Goal: Transaction & Acquisition: Purchase product/service

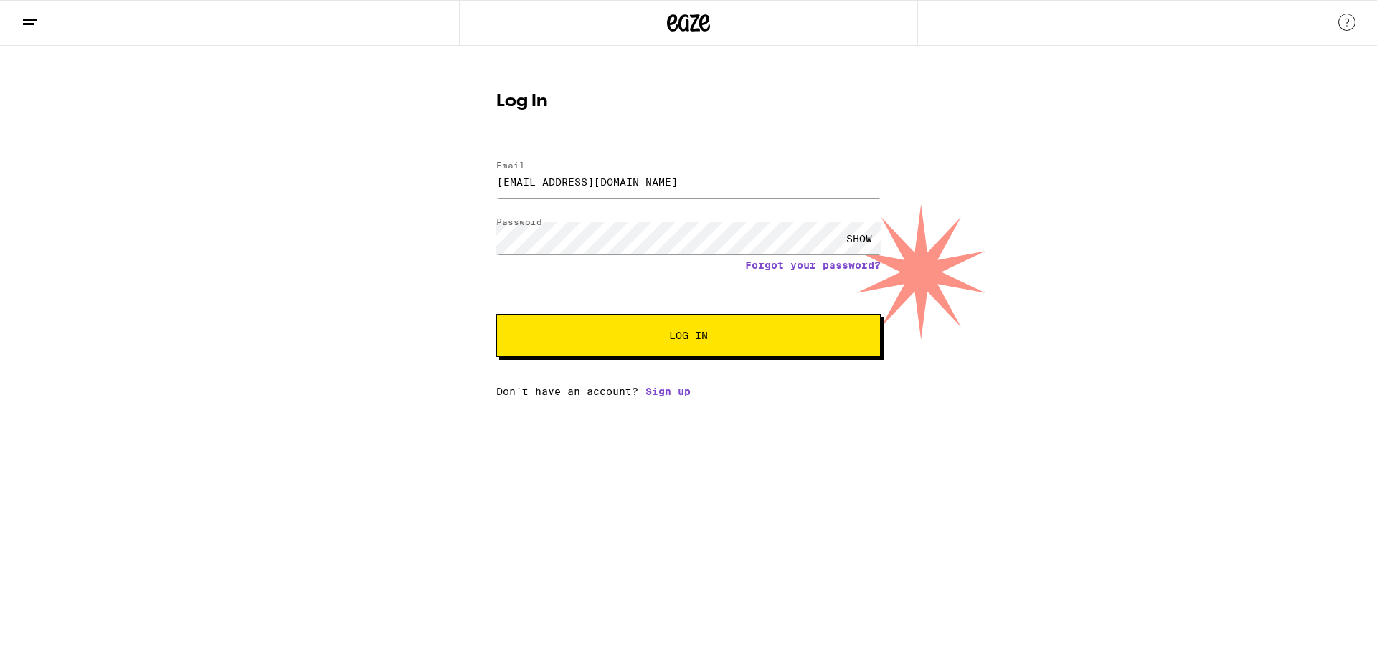
click at [584, 333] on span "Log In" at bounding box center [688, 336] width 268 height 10
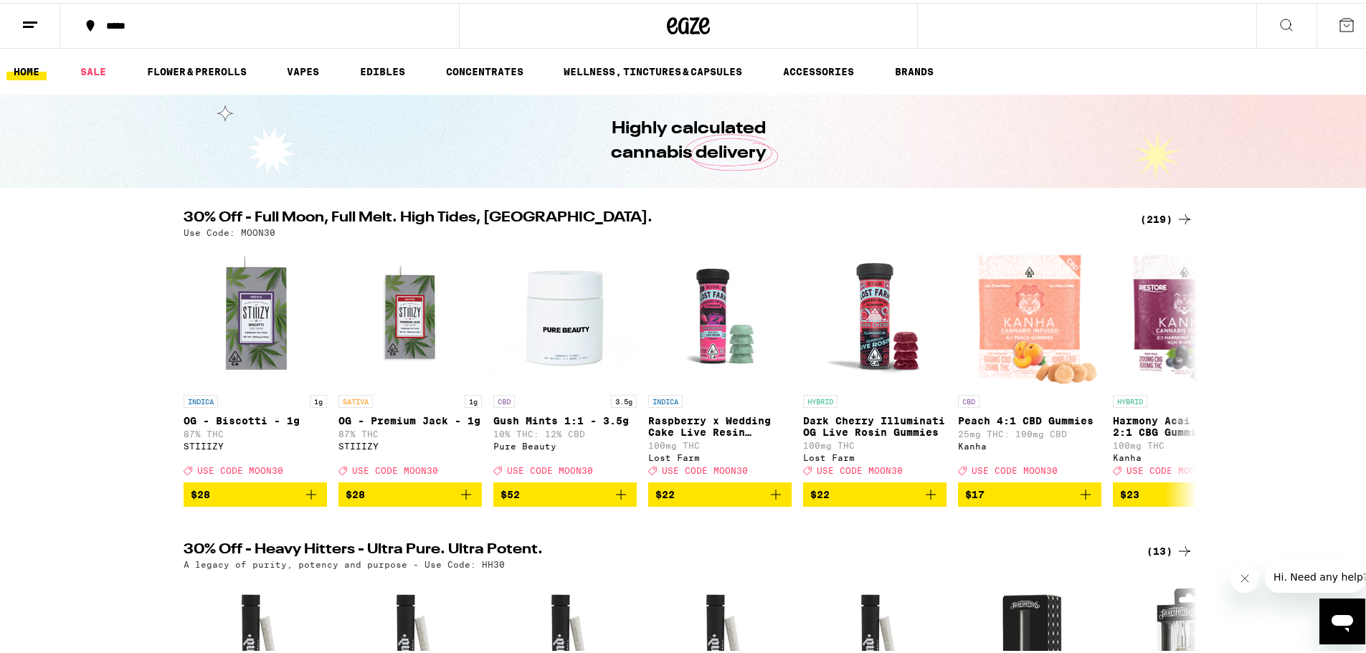
click at [33, 22] on icon at bounding box center [30, 22] width 17 height 17
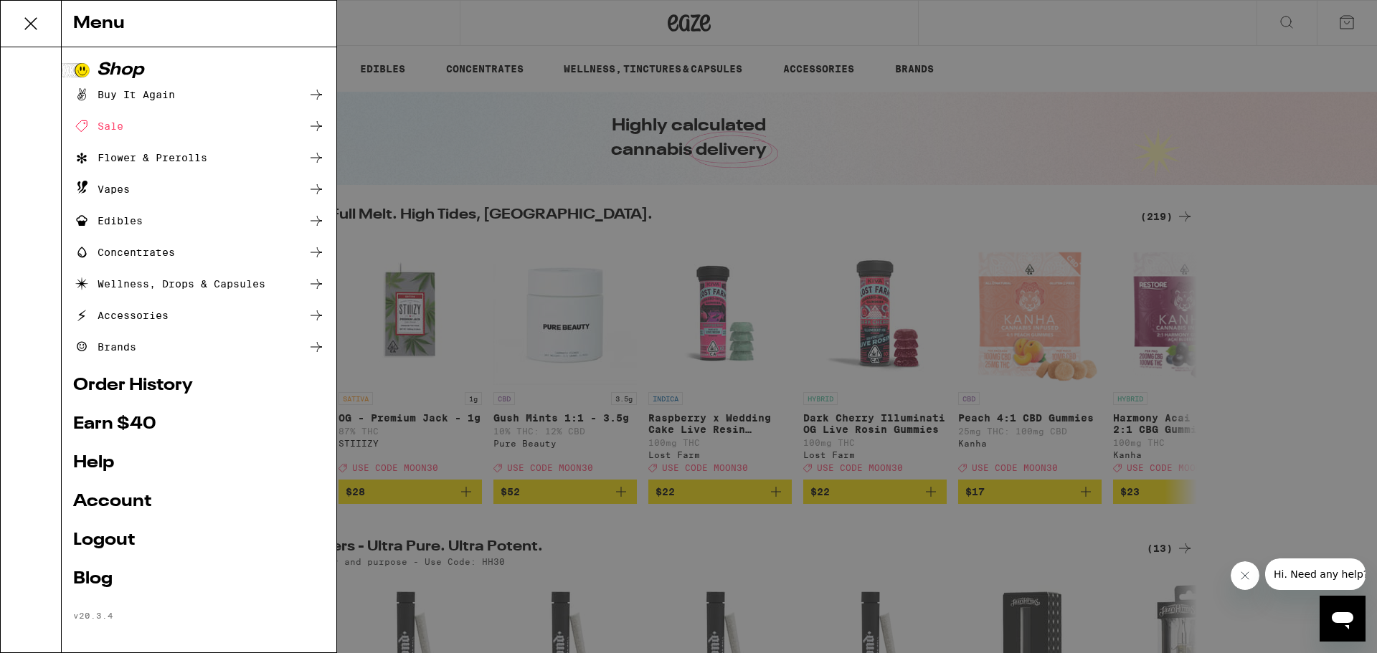
click at [116, 387] on link "Order History" at bounding box center [199, 385] width 252 height 17
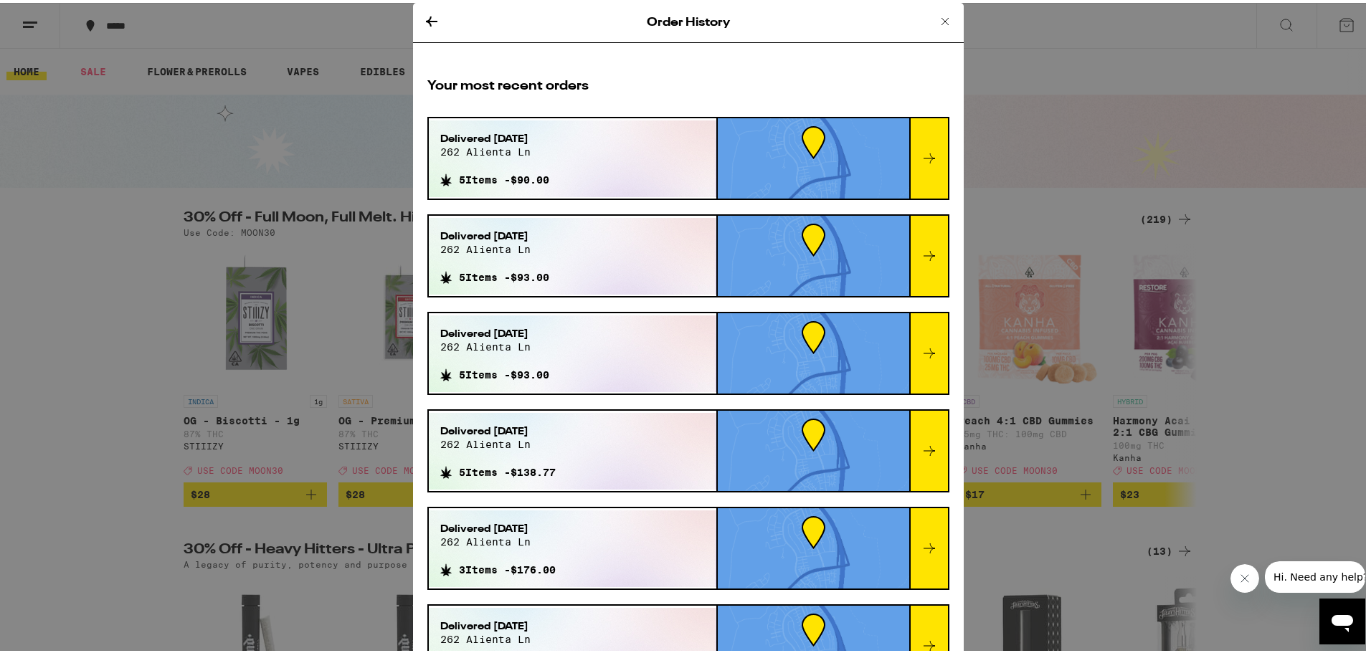
click at [922, 151] on div at bounding box center [928, 155] width 39 height 80
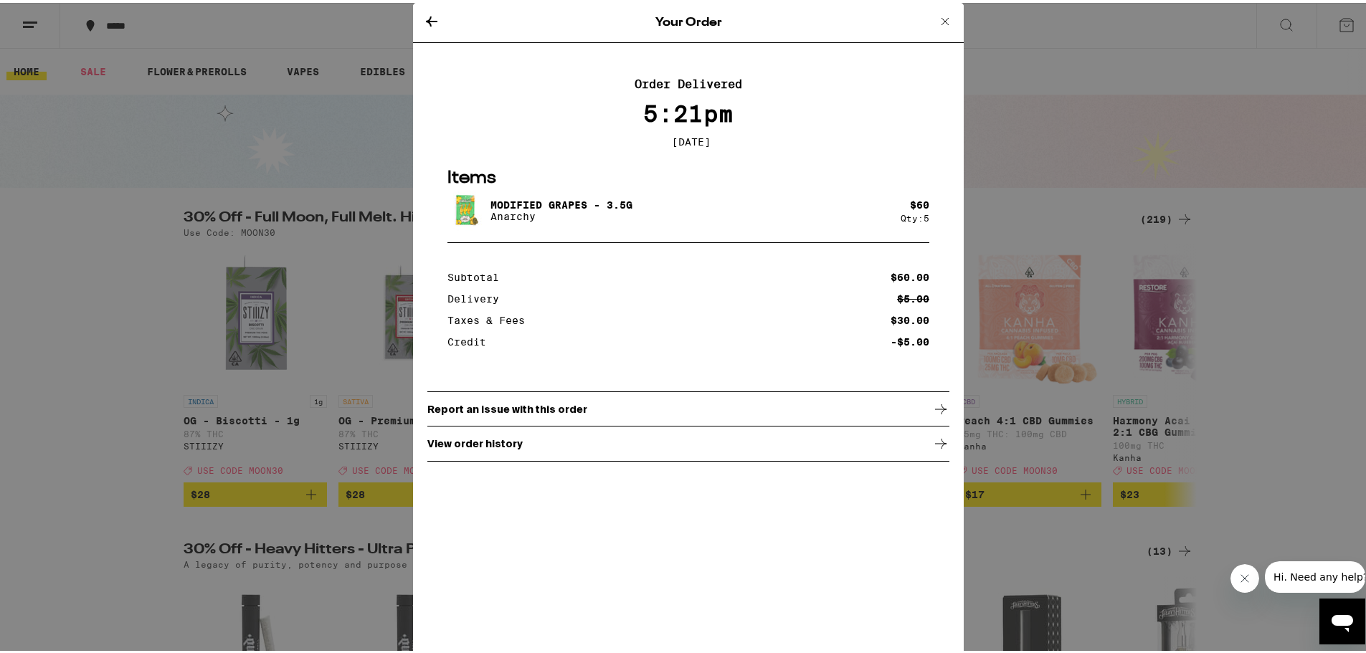
click at [515, 201] on p "Modified Grapes - 3.5g" at bounding box center [562, 201] width 142 height 11
click at [444, 447] on p "View order history" at bounding box center [474, 440] width 95 height 11
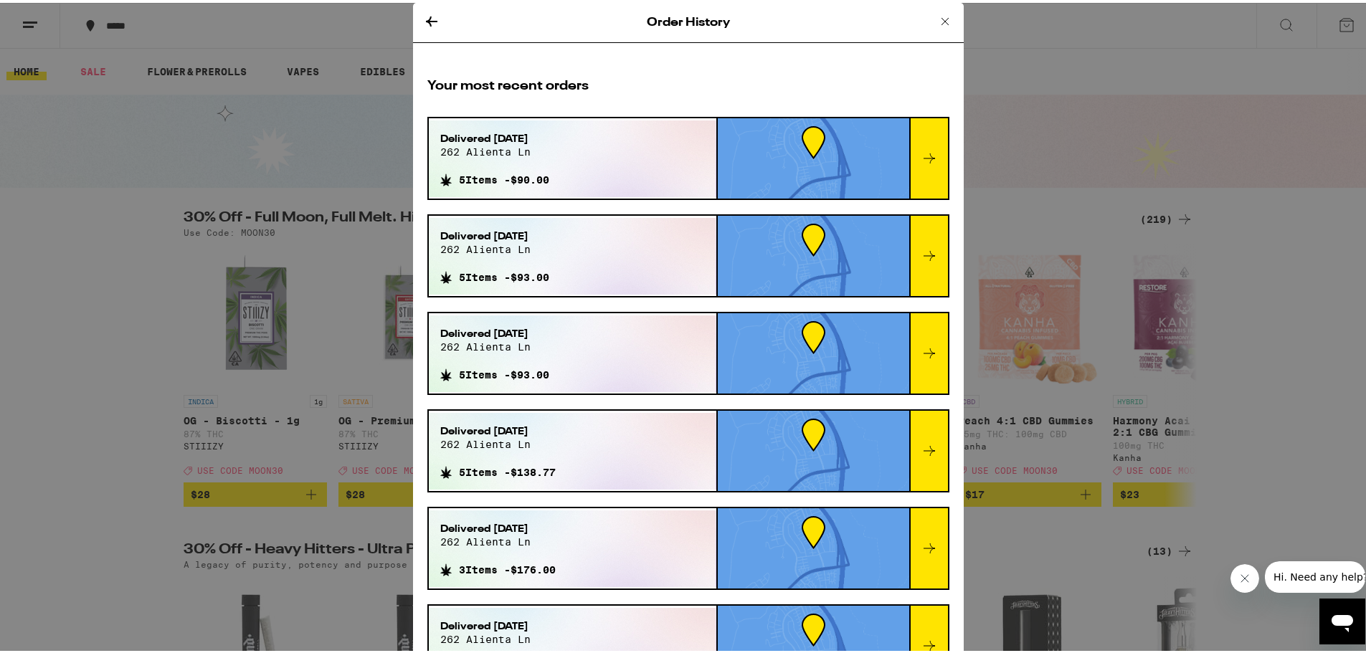
click at [921, 155] on icon at bounding box center [929, 155] width 17 height 17
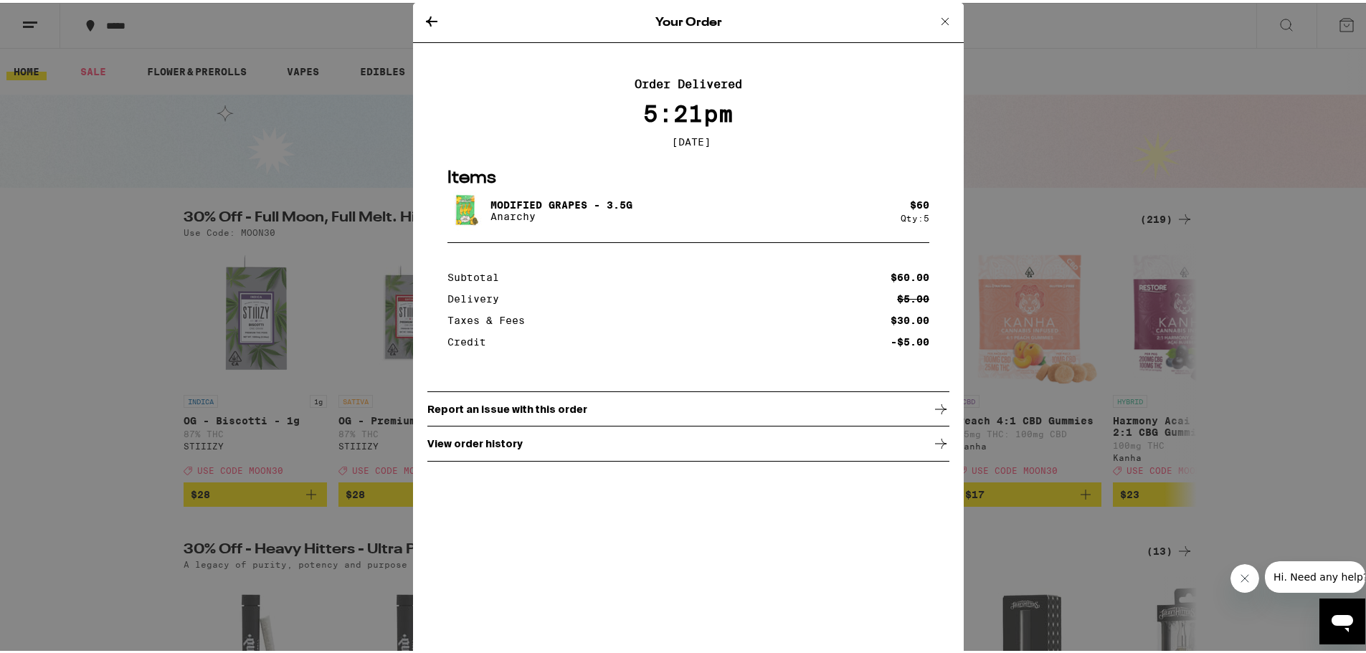
click at [423, 13] on icon at bounding box center [431, 18] width 17 height 17
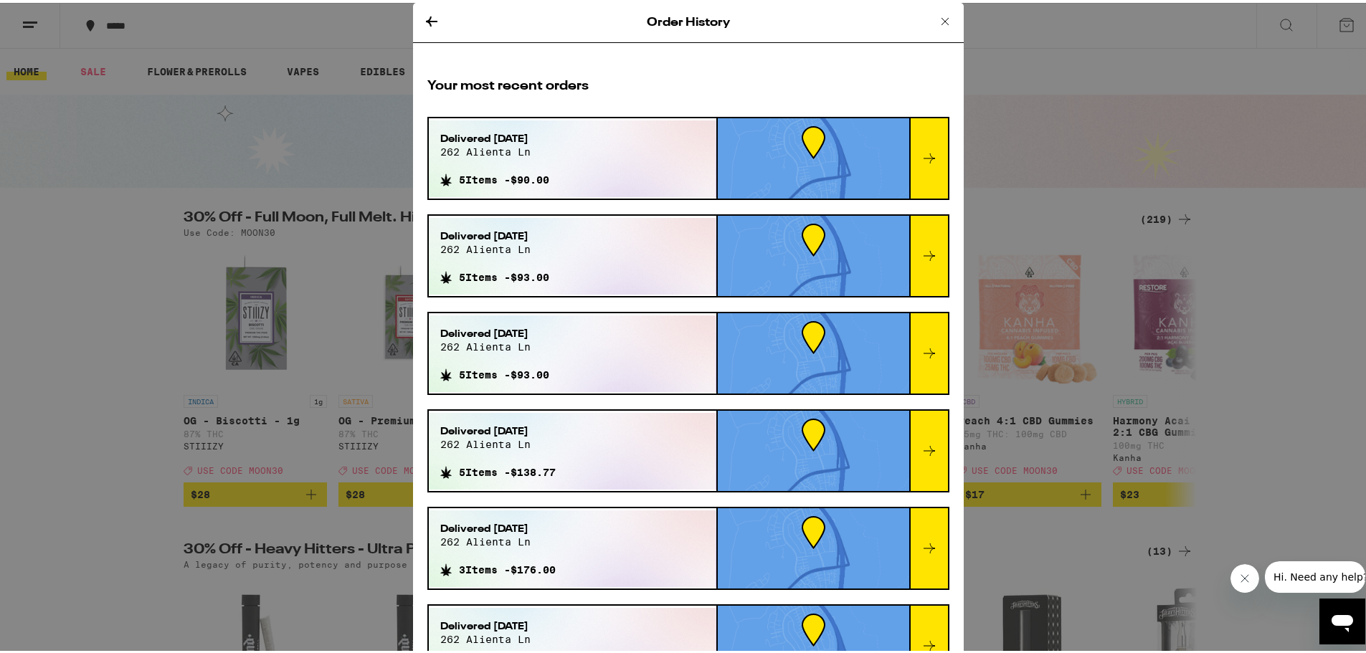
click at [204, 78] on div "Order History Your most recent orders Delivered [DATE] 262 alienta ln 5 Items -…" at bounding box center [688, 326] width 1377 height 653
click at [937, 18] on icon at bounding box center [945, 18] width 17 height 17
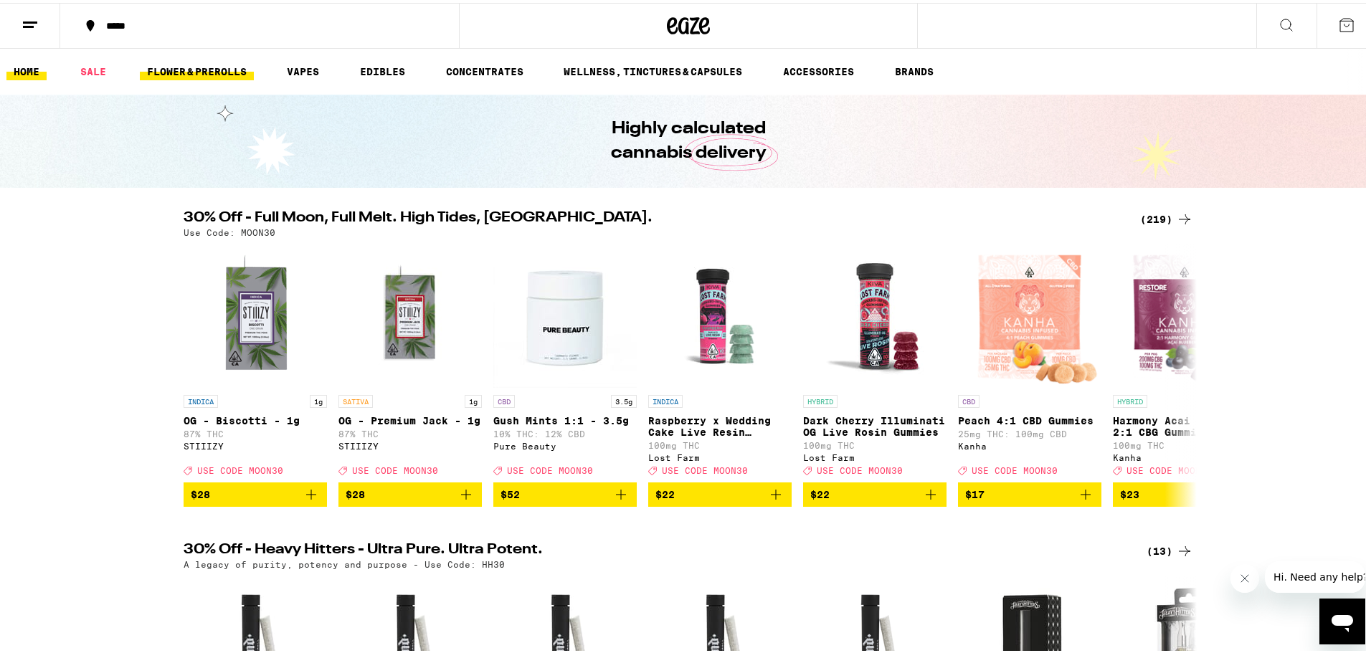
click at [186, 72] on link "FLOWER & PREROLLS" at bounding box center [197, 68] width 114 height 17
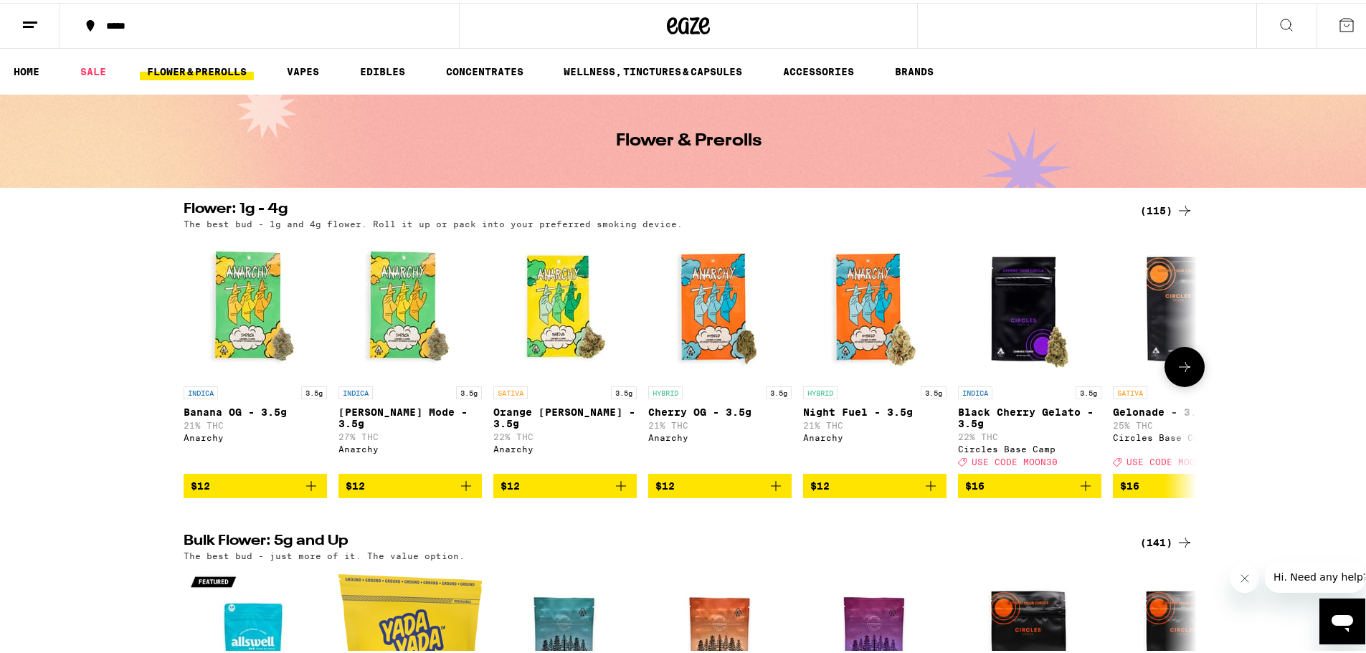
click at [1176, 373] on icon at bounding box center [1184, 364] width 17 height 17
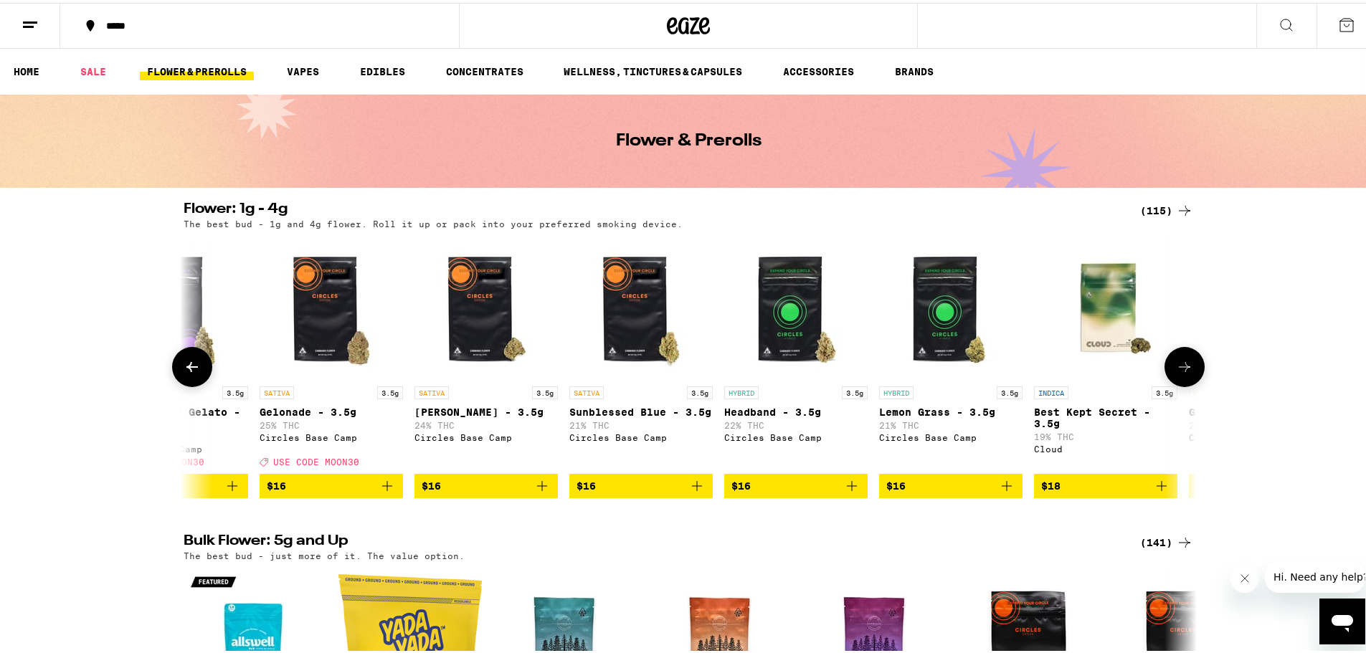
click at [1176, 373] on icon at bounding box center [1184, 364] width 17 height 17
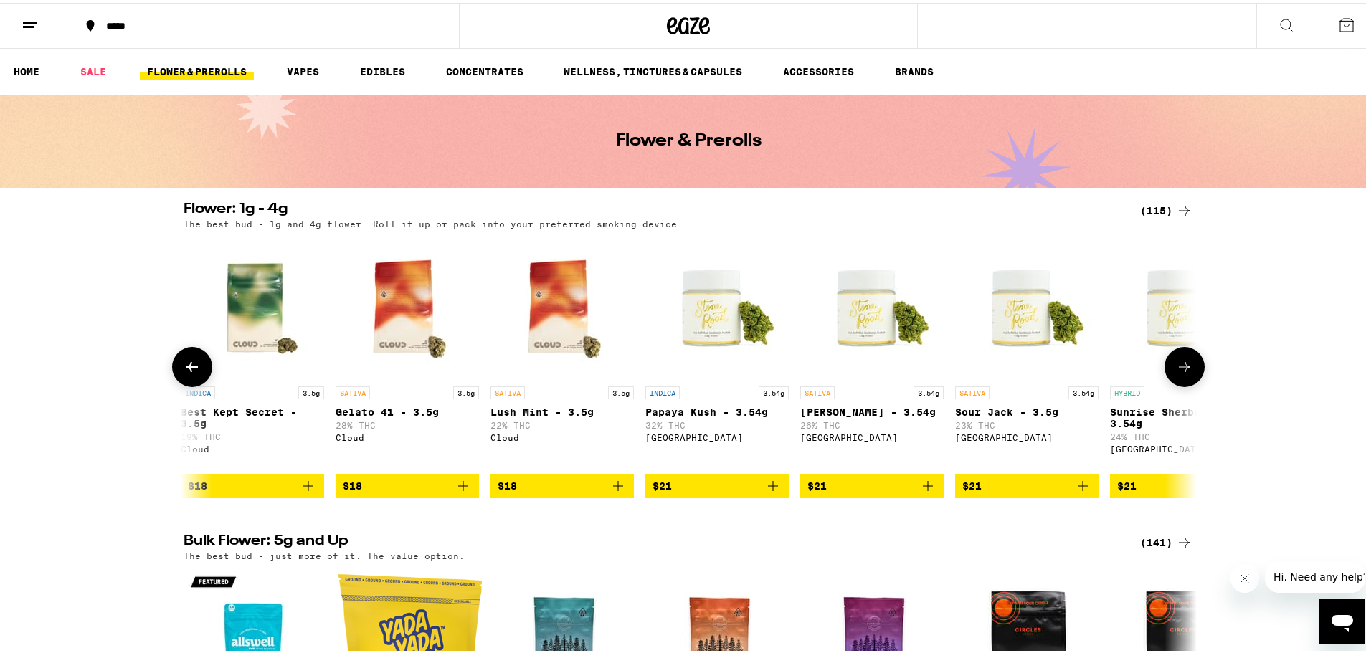
click at [1176, 373] on icon at bounding box center [1184, 364] width 17 height 17
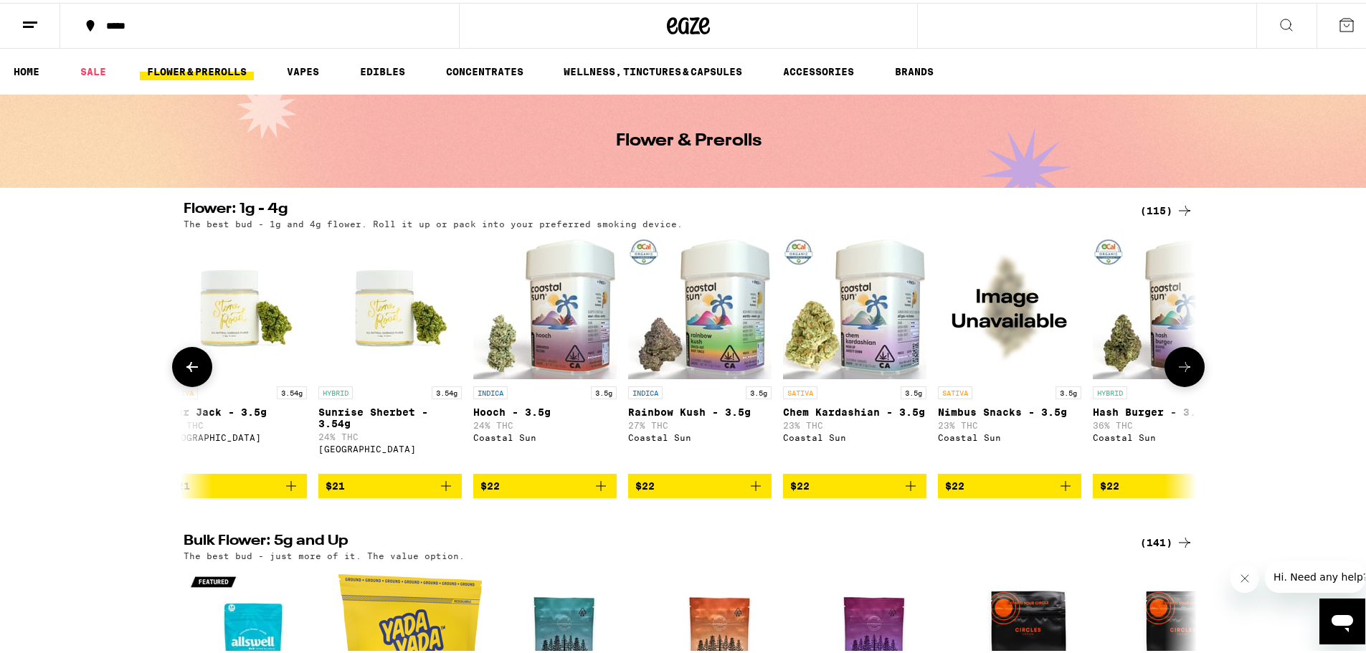
scroll to position [0, 2560]
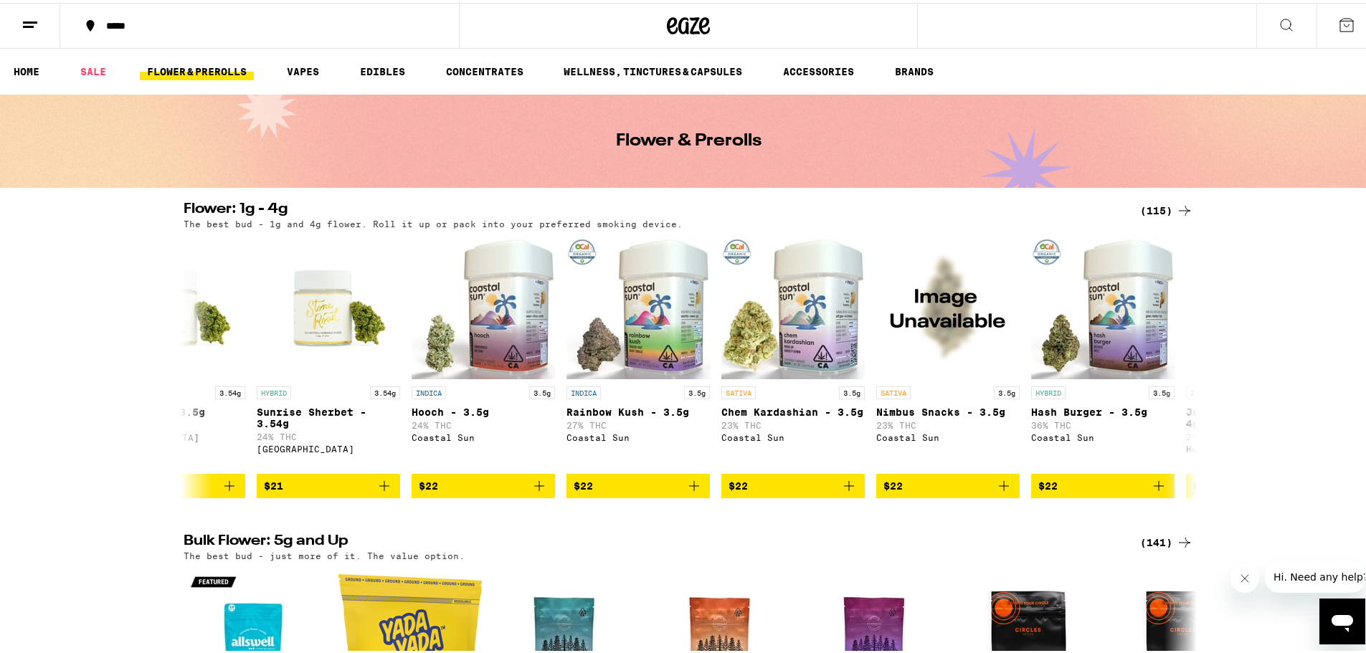
click at [1281, 14] on icon at bounding box center [1286, 22] width 17 height 17
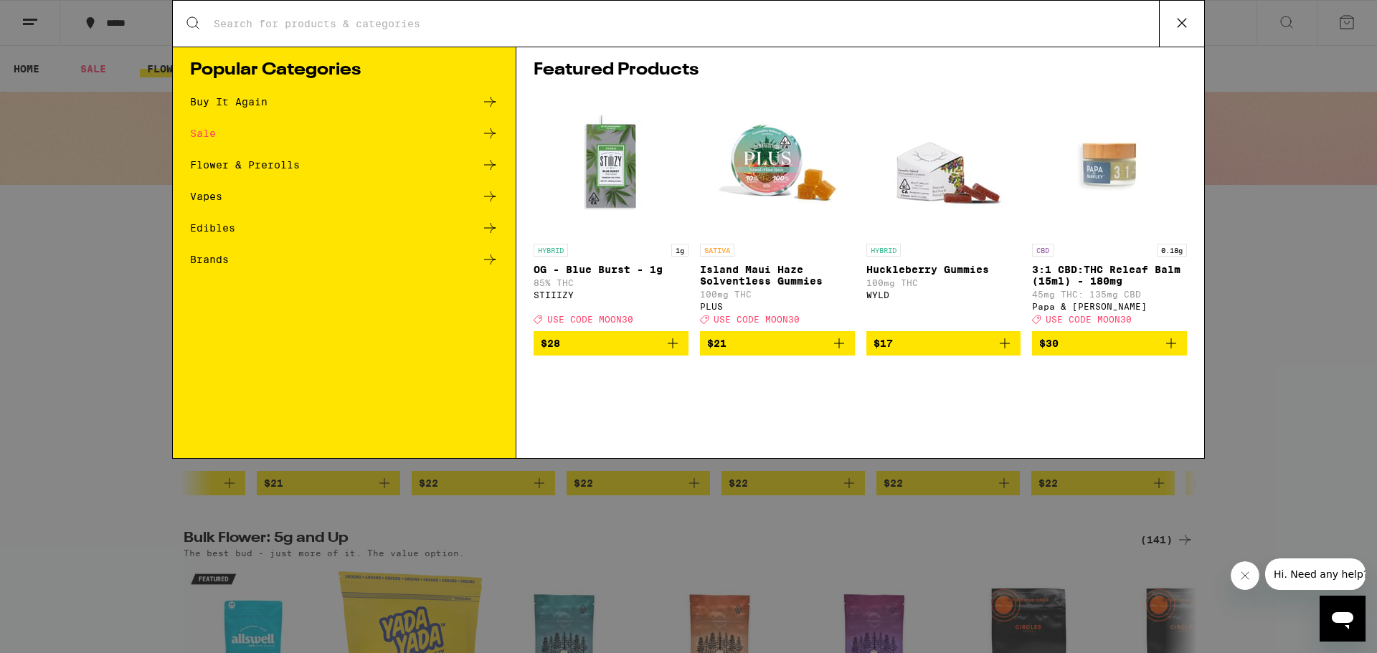
click at [369, 20] on input "Search for Products" at bounding box center [686, 23] width 946 height 13
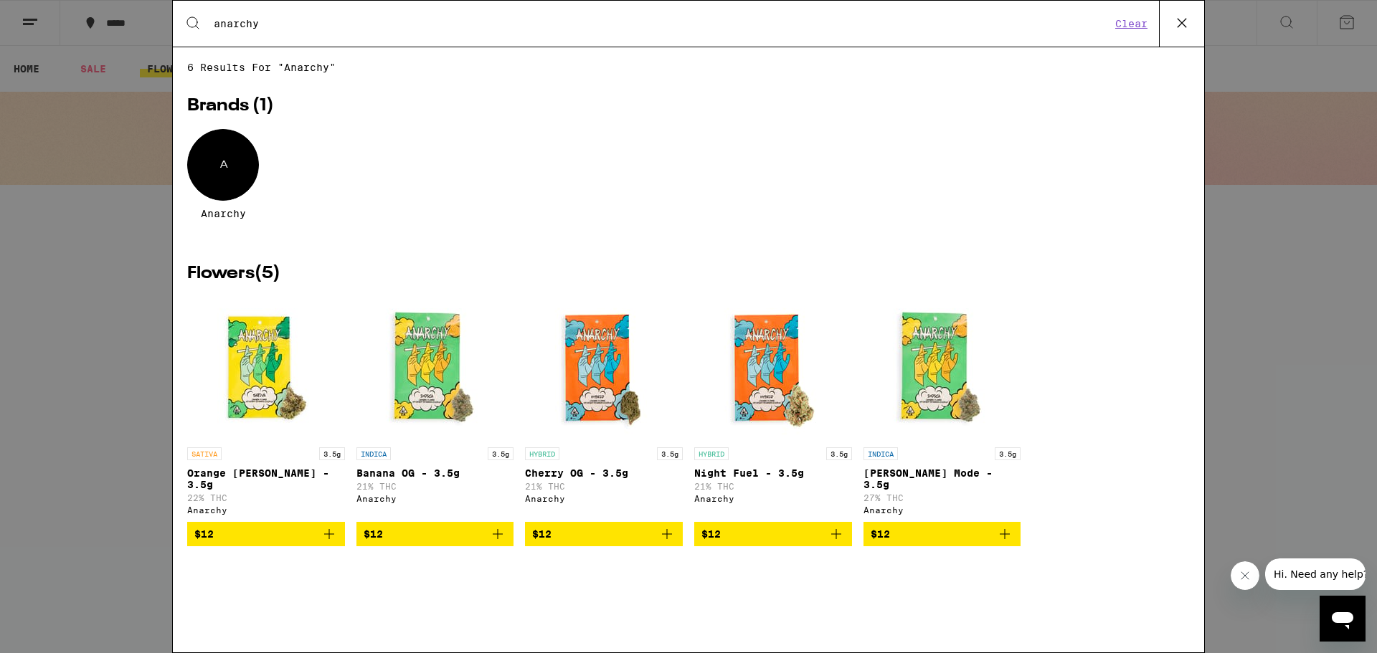
type input "anarchy"
click at [1178, 15] on icon at bounding box center [1182, 23] width 22 height 22
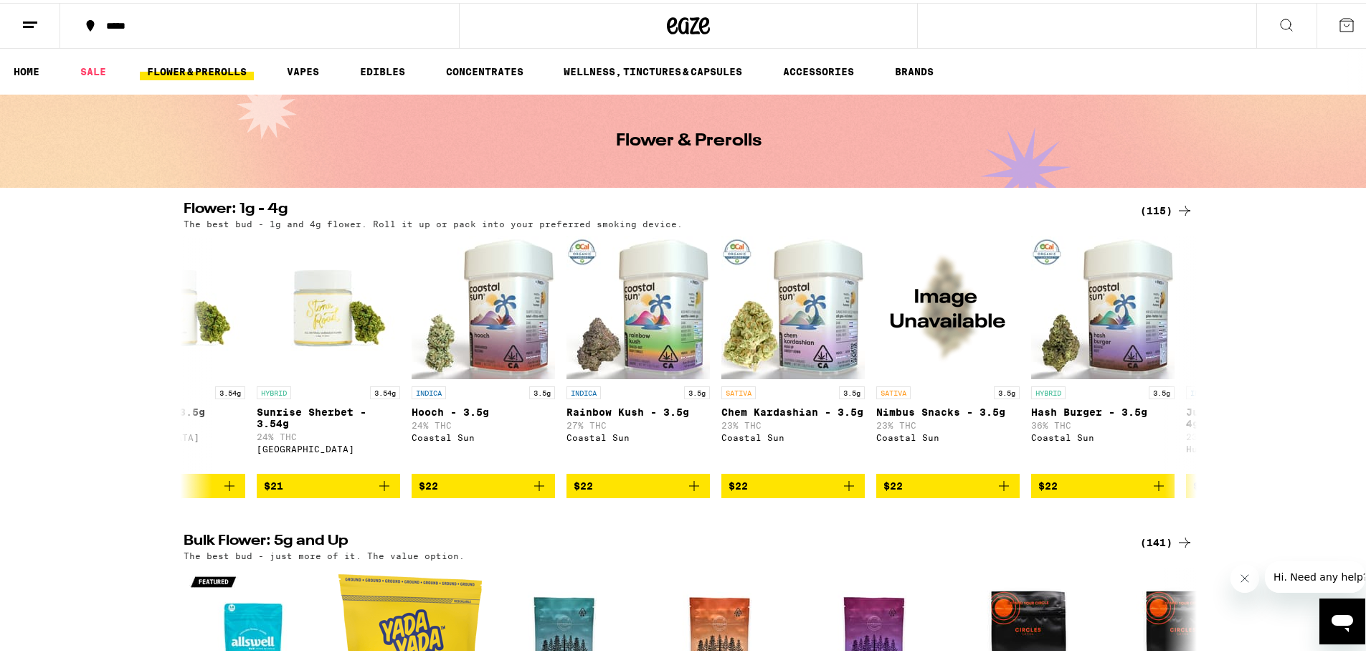
click at [51, 20] on button at bounding box center [30, 23] width 60 height 45
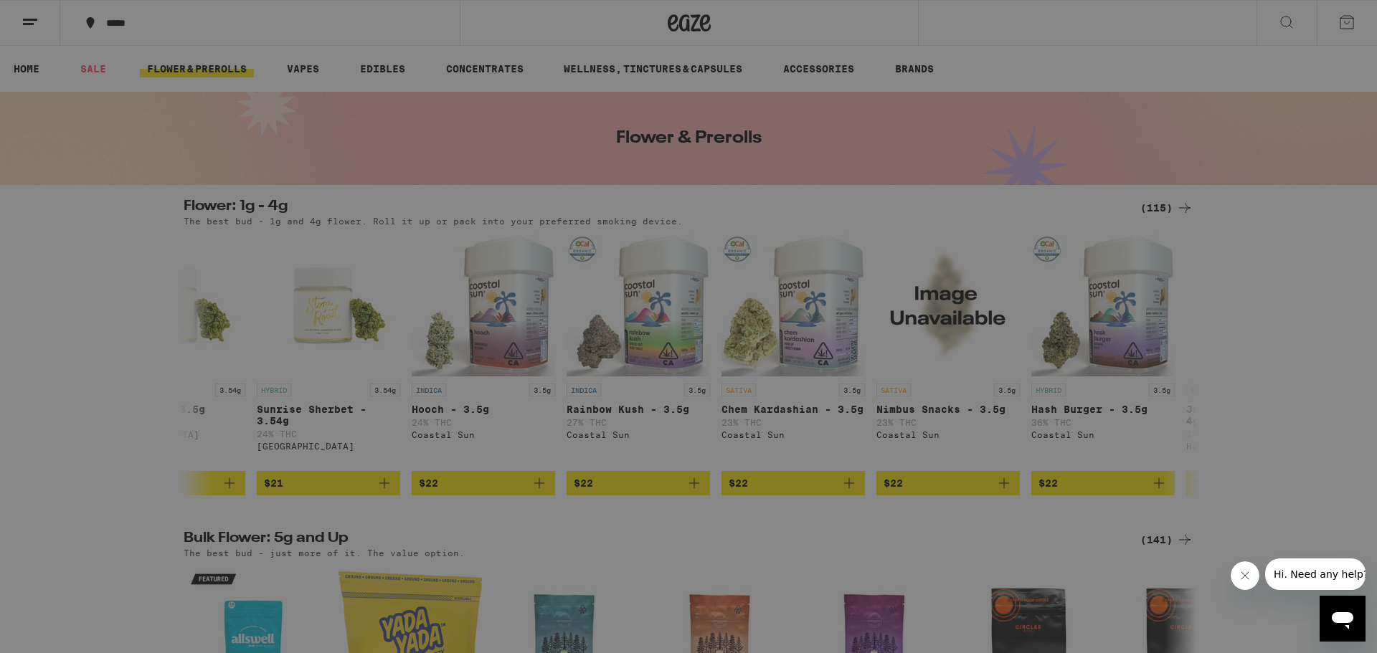
click at [135, 393] on link "Order History" at bounding box center [199, 385] width 252 height 17
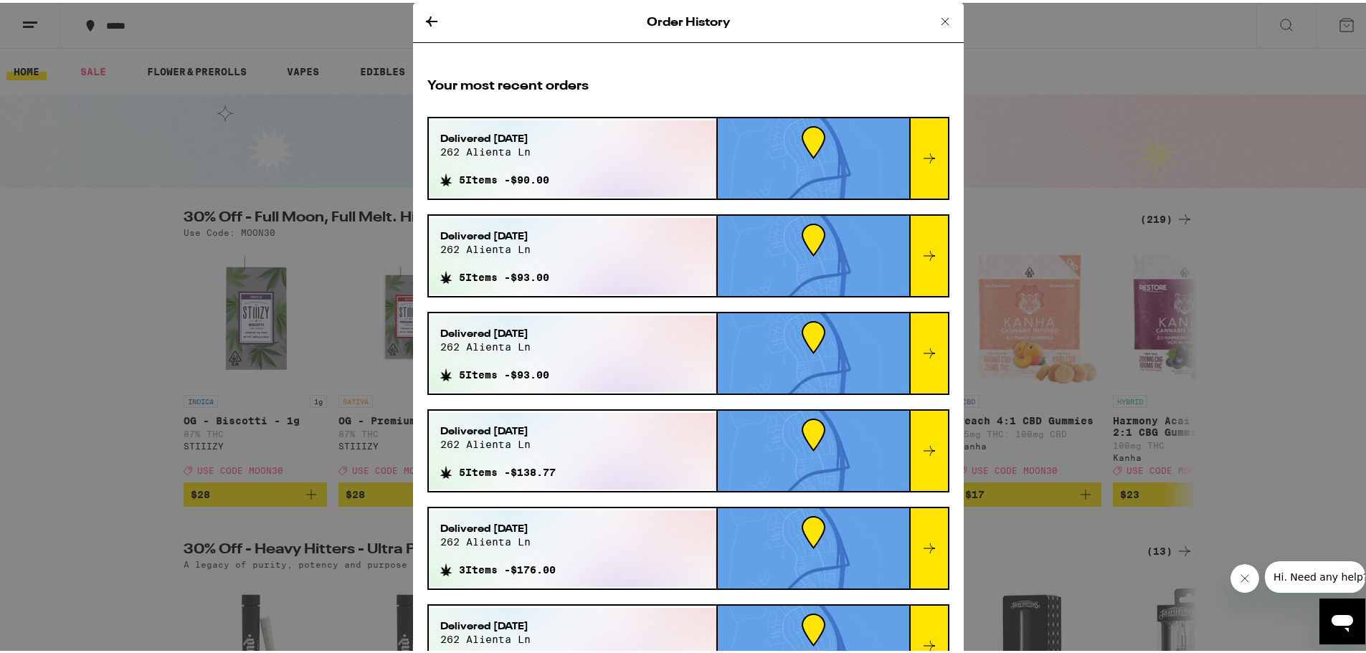
click at [924, 151] on icon at bounding box center [929, 156] width 11 height 10
click at [921, 154] on icon at bounding box center [929, 155] width 17 height 17
click at [921, 155] on icon at bounding box center [929, 155] width 17 height 17
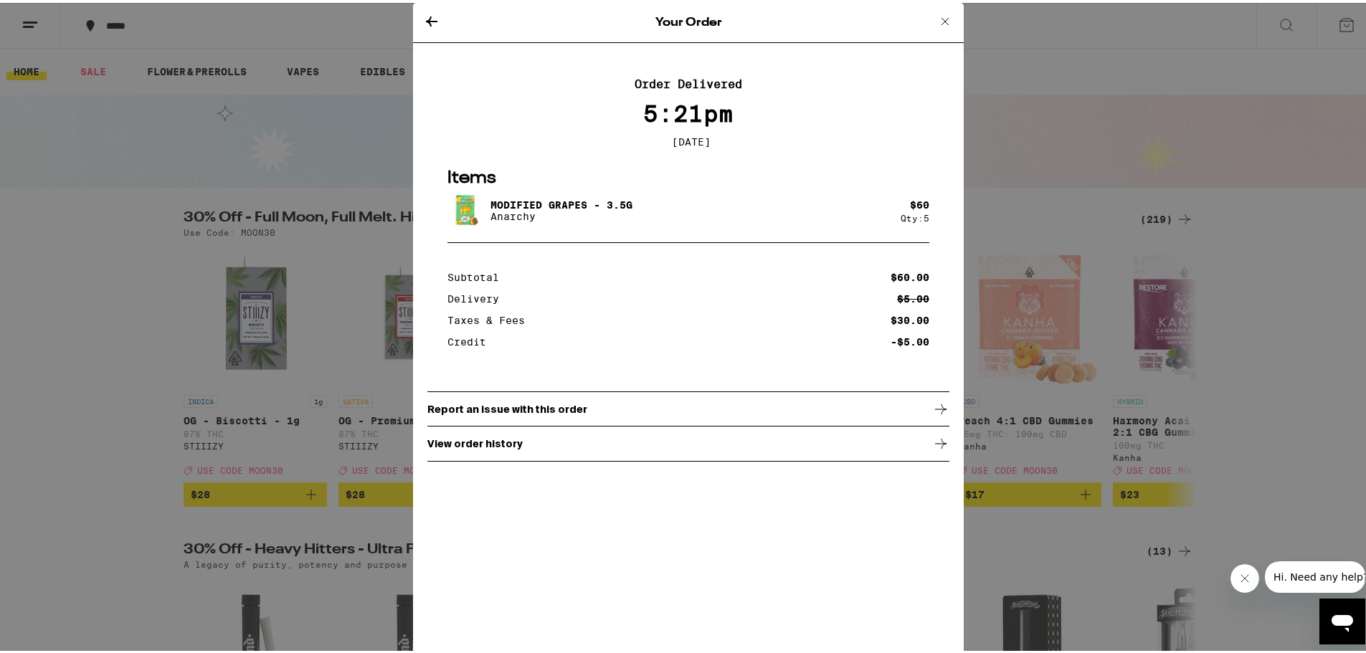
click at [939, 14] on icon at bounding box center [945, 18] width 17 height 17
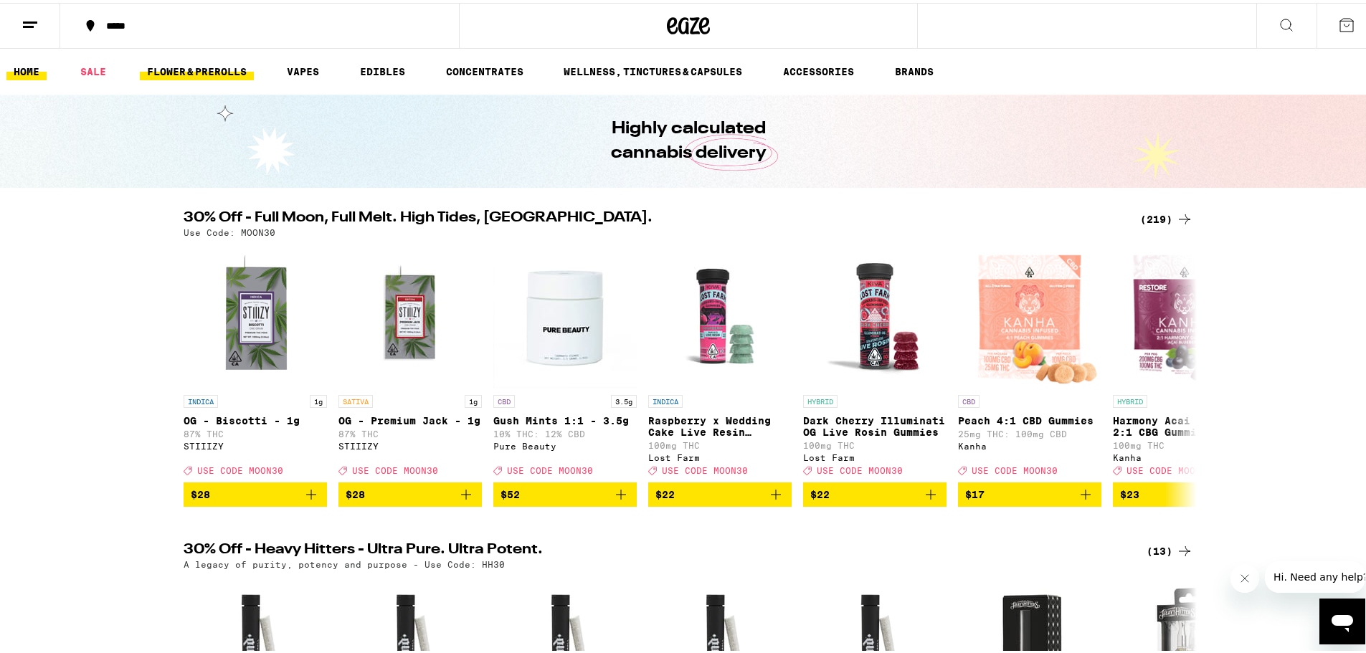
click at [173, 70] on link "FLOWER & PREROLLS" at bounding box center [197, 68] width 114 height 17
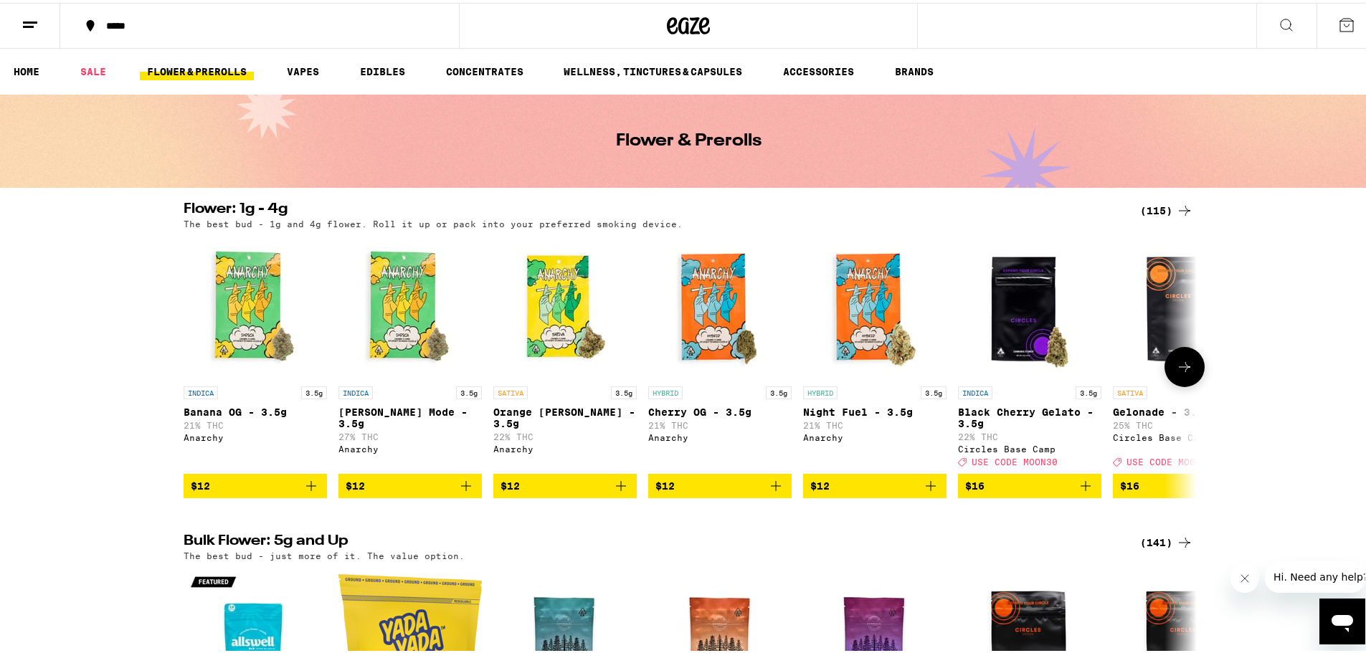
click at [461, 488] on icon "Add to bag" at bounding box center [466, 483] width 10 height 10
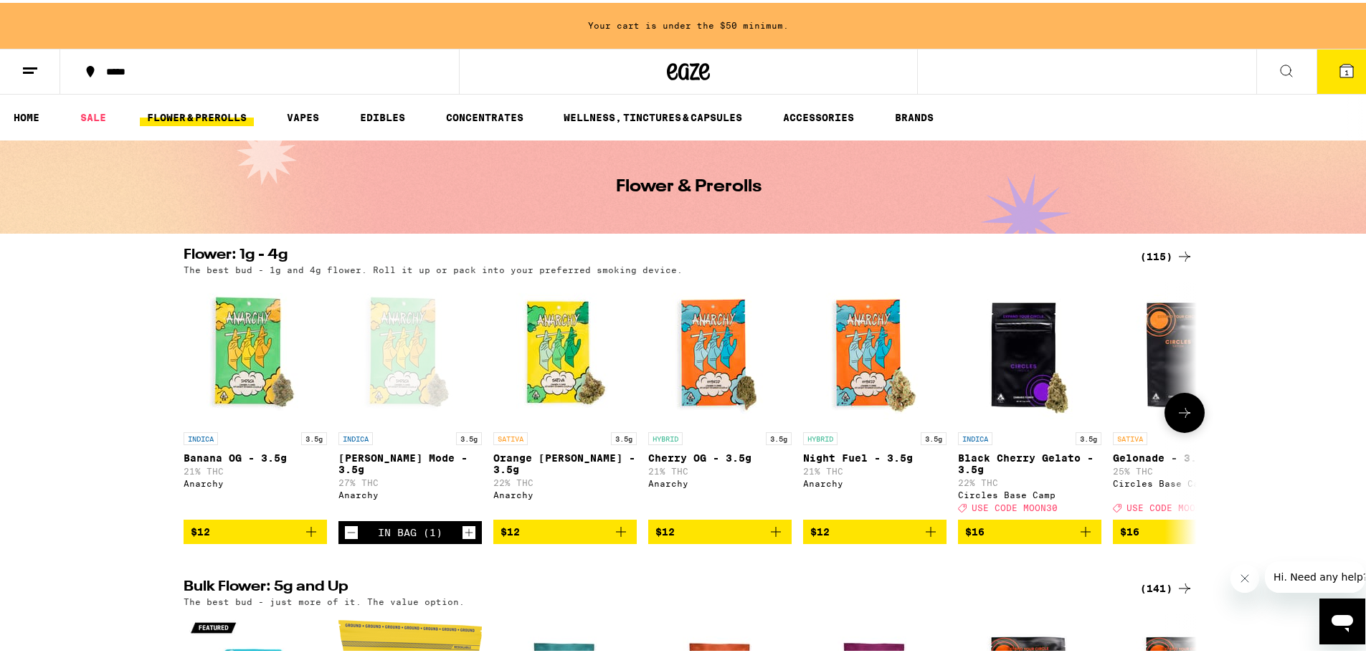
click at [463, 539] on icon "Increment" at bounding box center [469, 529] width 13 height 17
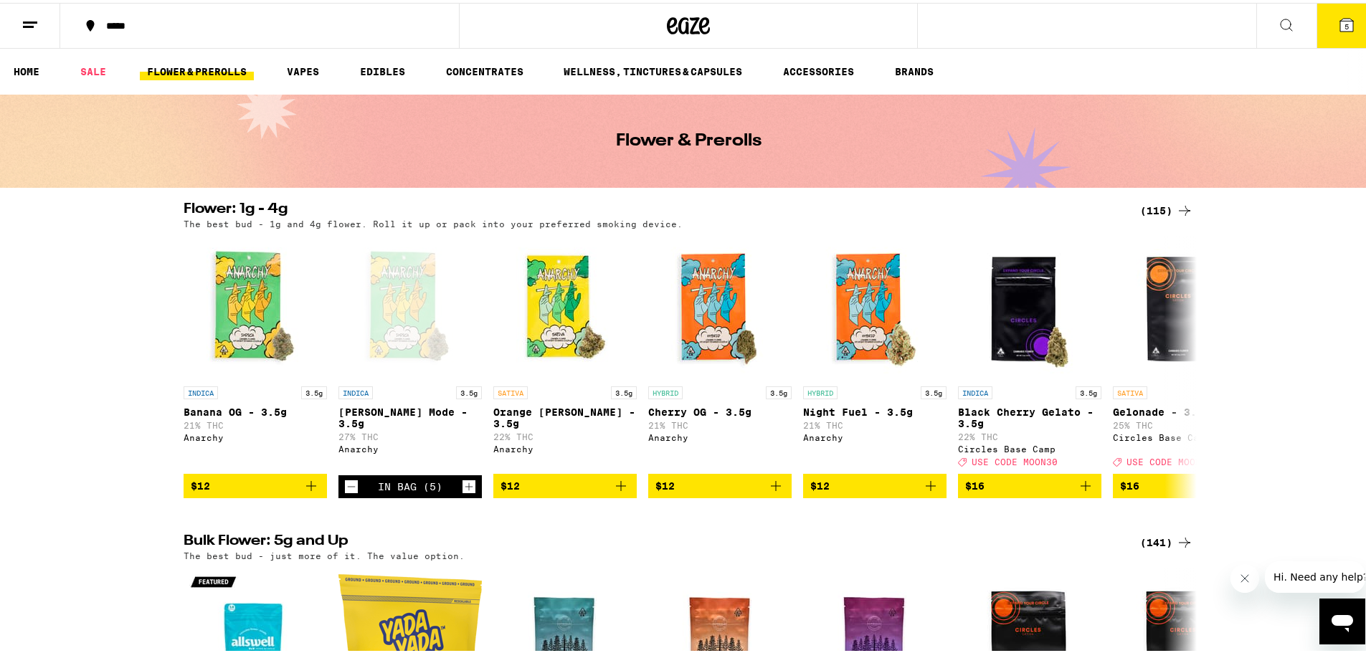
click at [1335, 8] on button "5" at bounding box center [1347, 23] width 60 height 44
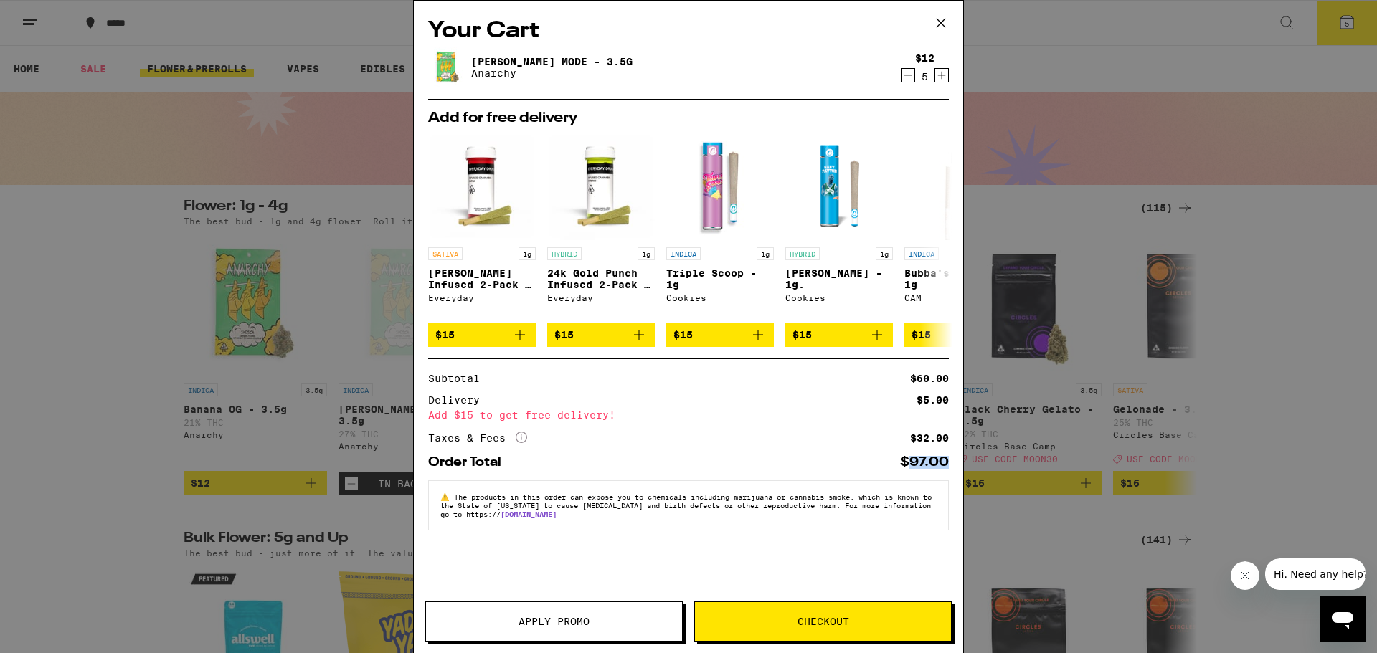
drag, startPoint x: 906, startPoint y: 470, endPoint x: 964, endPoint y: 466, distance: 58.2
click at [964, 466] on div "Your Cart [PERSON_NAME] Mode - 3.5g Anarchy $12 5 Add for free delivery SATIVA …" at bounding box center [688, 326] width 1377 height 653
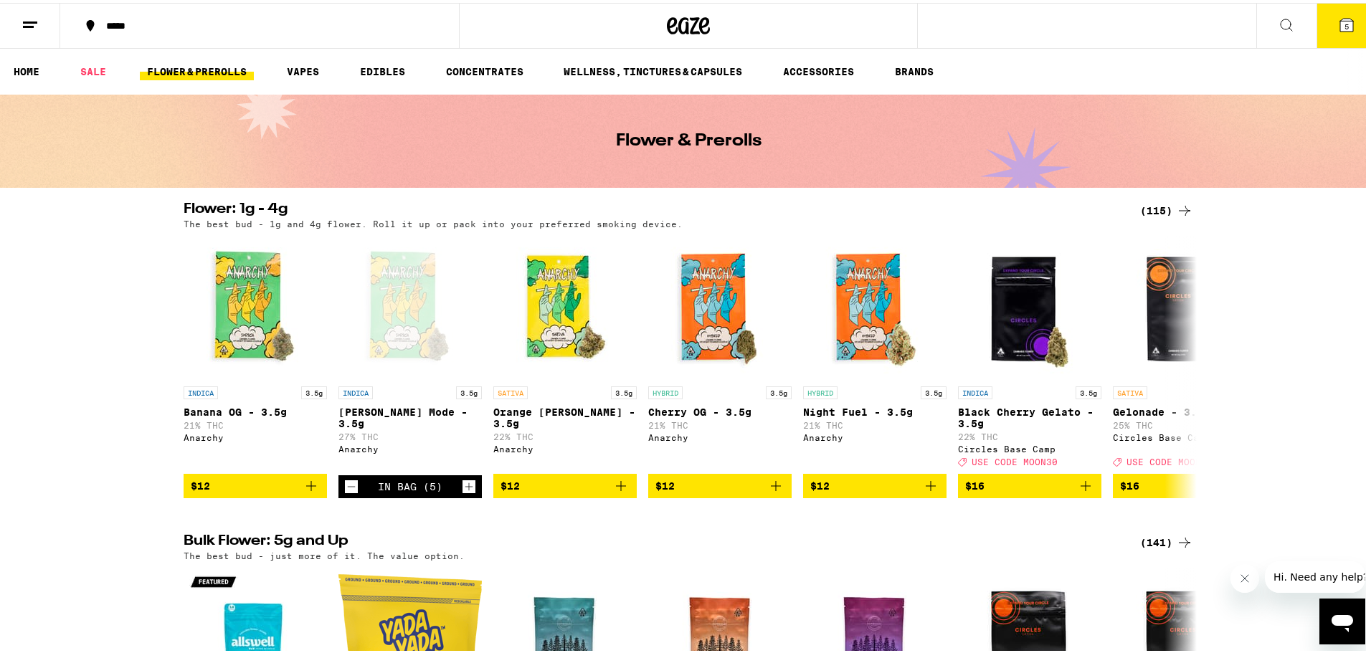
click at [1340, 22] on icon at bounding box center [1346, 22] width 13 height 13
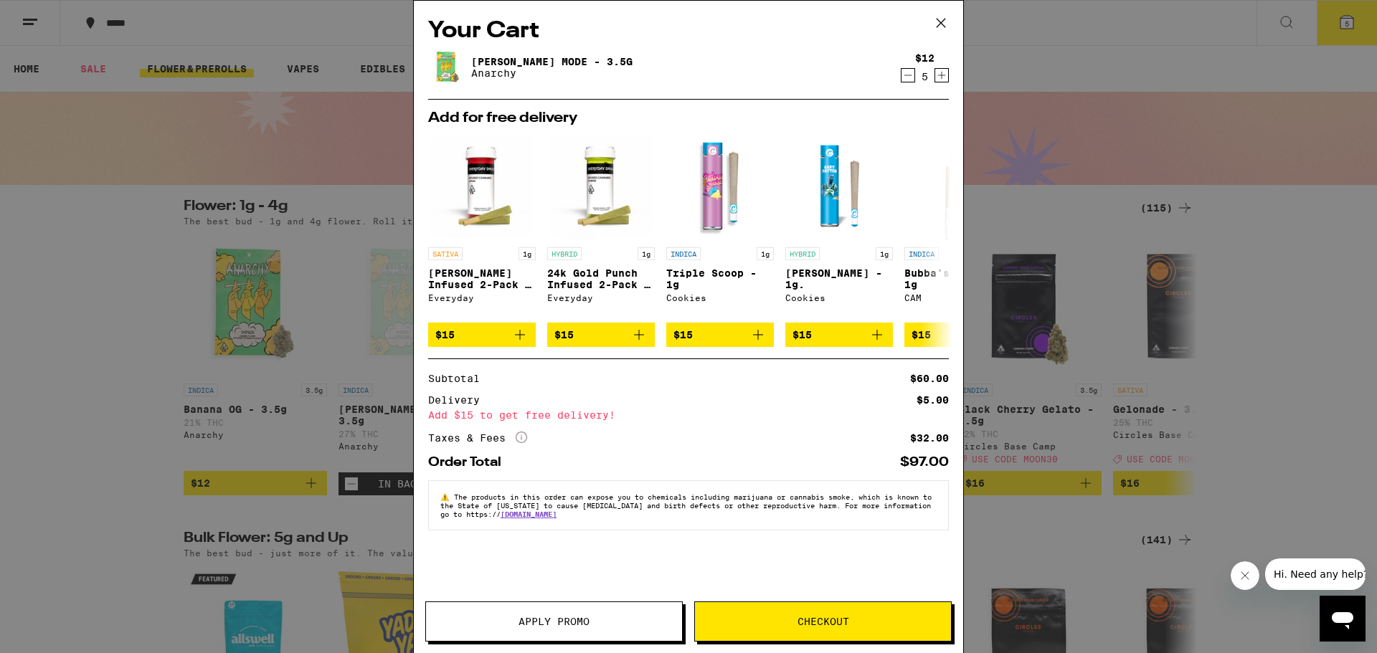
click at [944, 16] on icon at bounding box center [941, 23] width 22 height 22
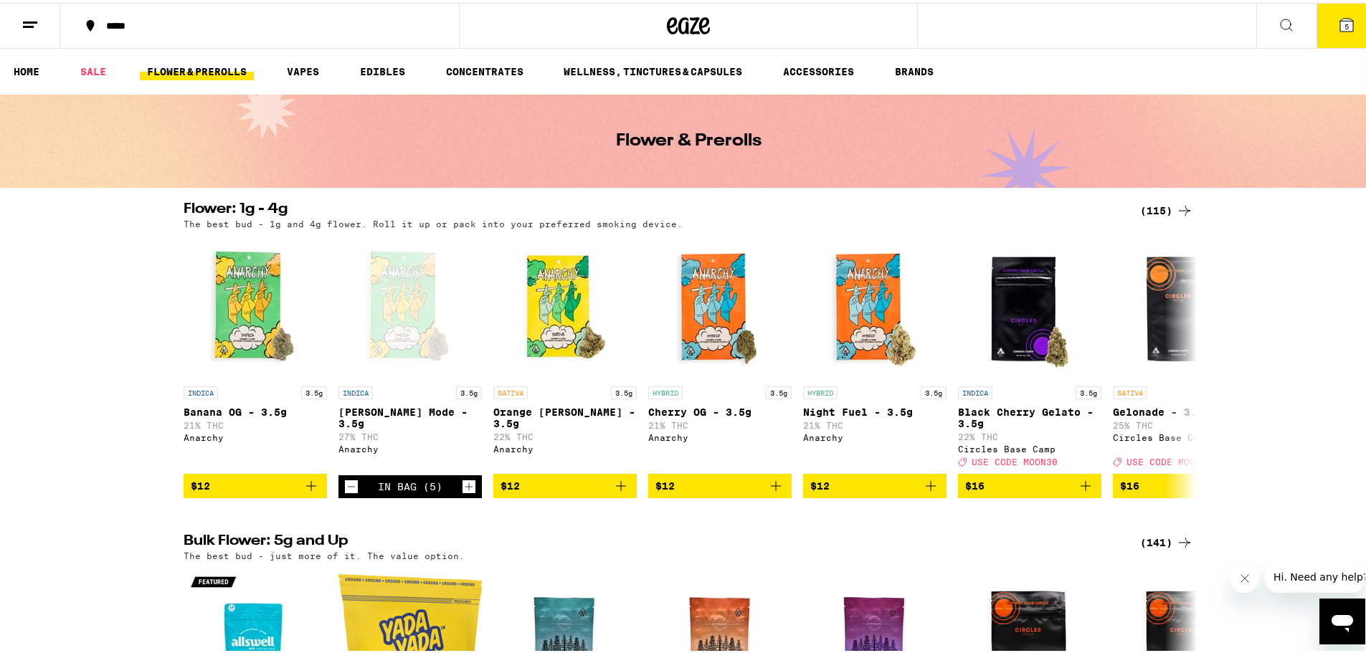
click at [1347, 20] on button "5" at bounding box center [1347, 23] width 60 height 44
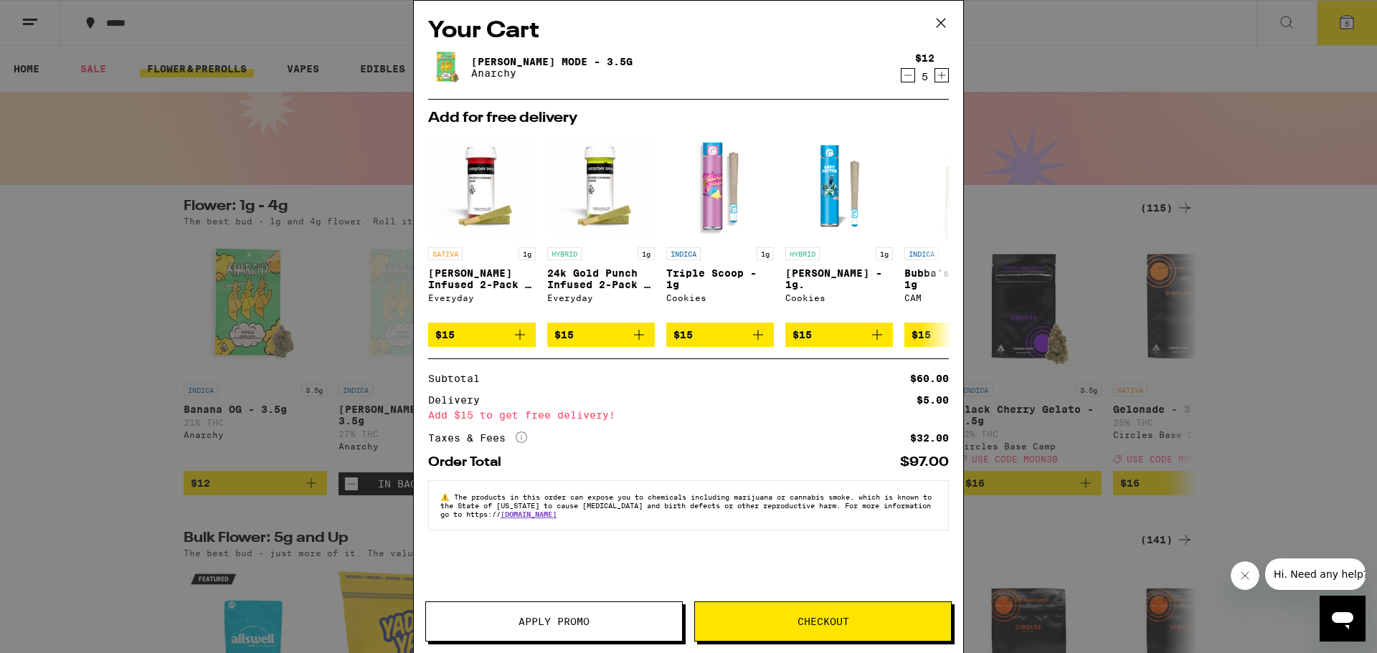
click at [518, 443] on icon "More Info" at bounding box center [521, 437] width 11 height 11
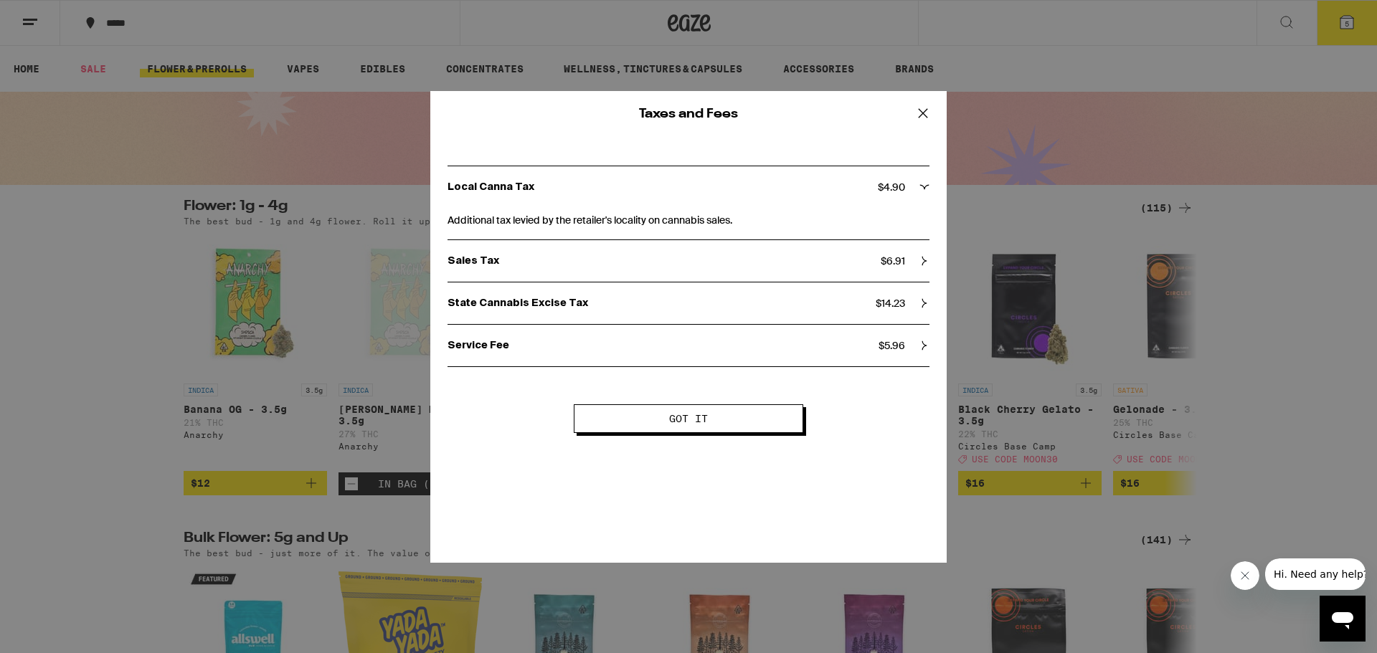
drag, startPoint x: 874, startPoint y: 305, endPoint x: 908, endPoint y: 303, distance: 33.8
click at [908, 303] on div "State Cannabis Excise Tax $ 14.23" at bounding box center [688, 303] width 482 height 13
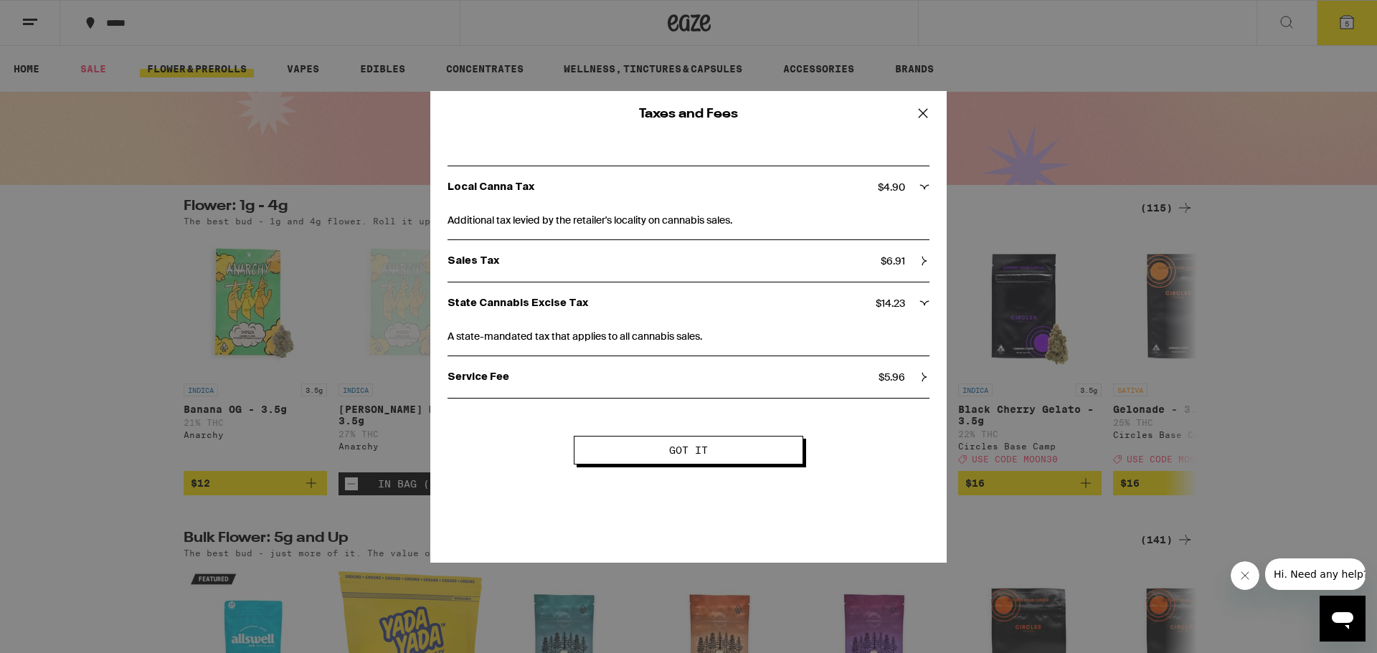
click at [676, 454] on span "Got it" at bounding box center [688, 450] width 39 height 10
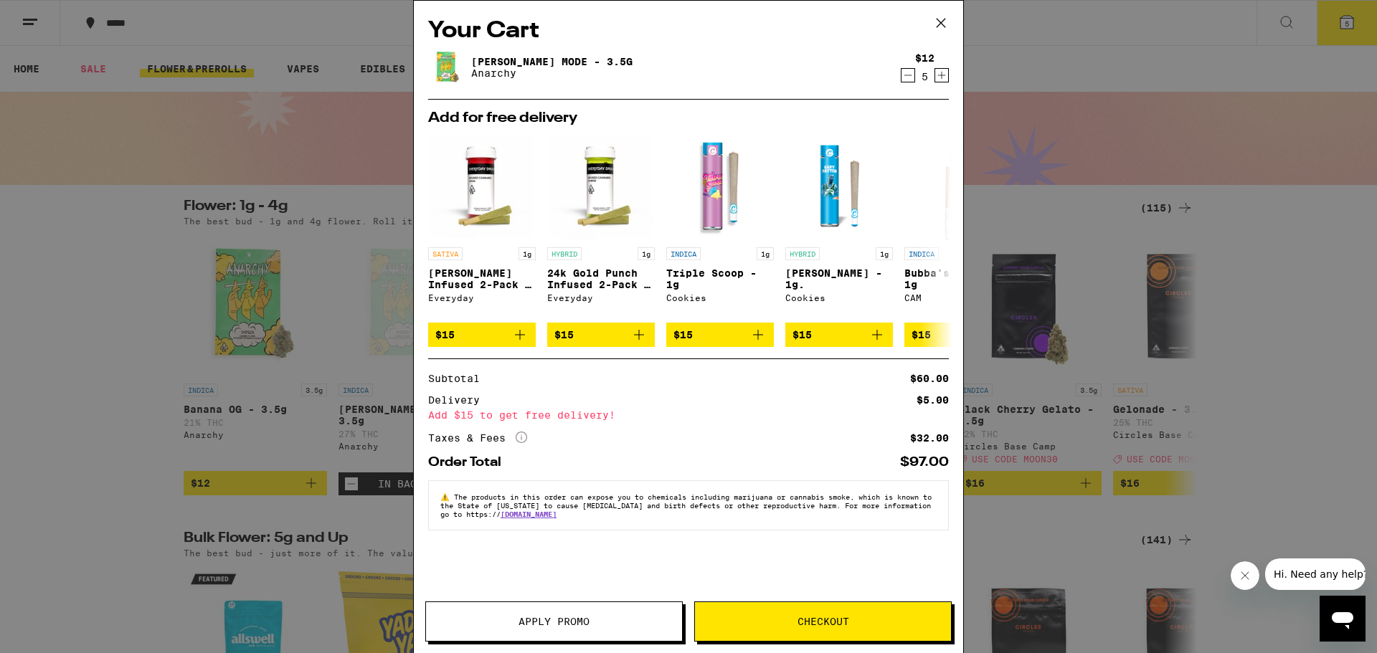
click at [800, 615] on button "Checkout" at bounding box center [822, 622] width 257 height 40
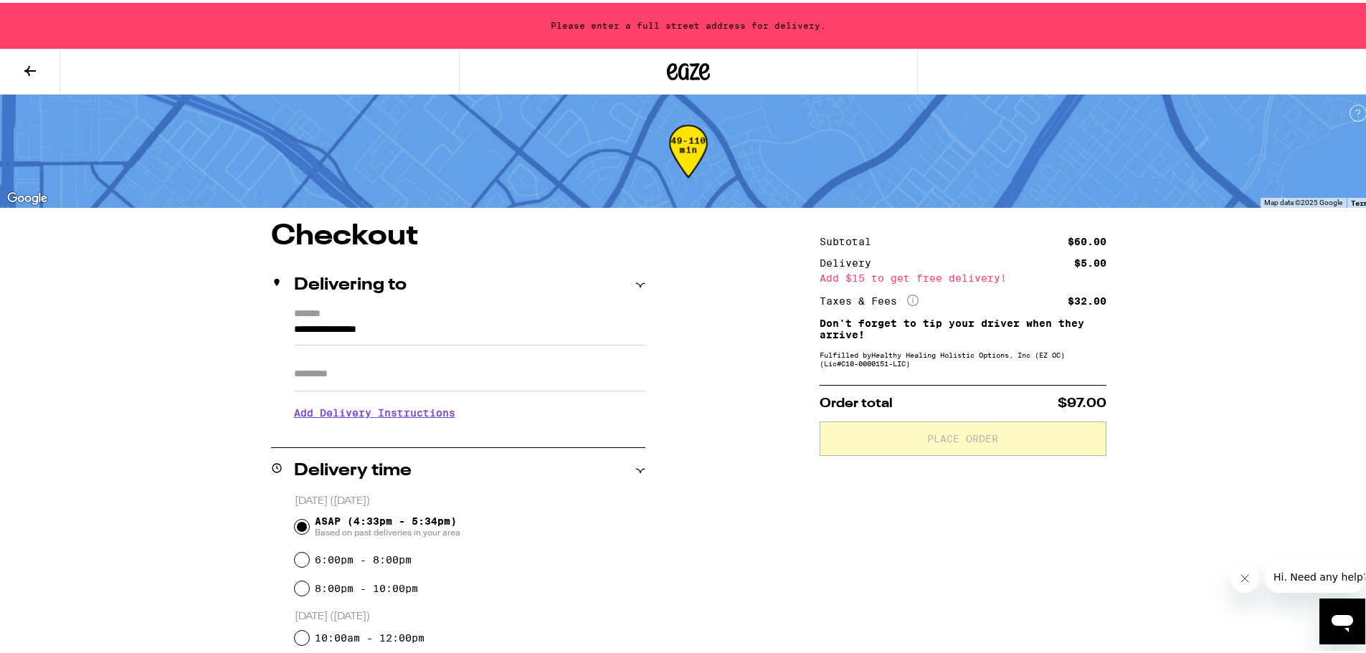
click at [468, 338] on input "**********" at bounding box center [469, 330] width 351 height 24
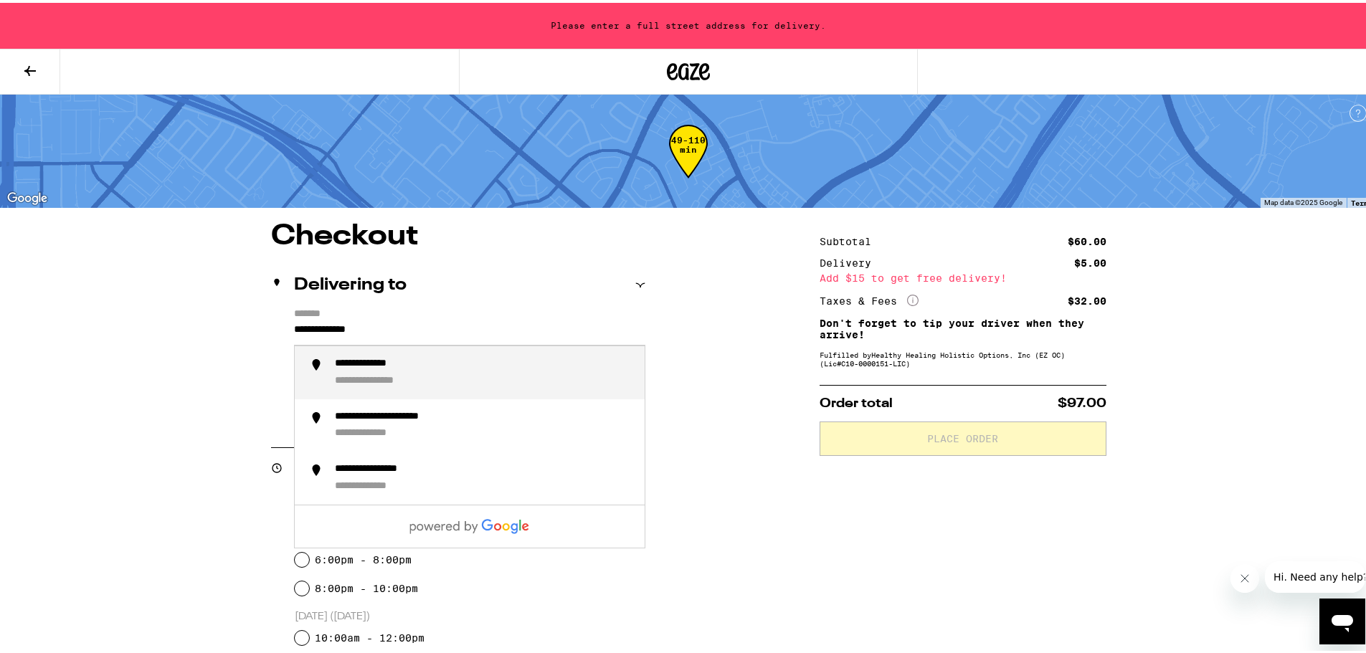
click at [413, 364] on div "**********" at bounding box center [380, 361] width 91 height 13
type input "**********"
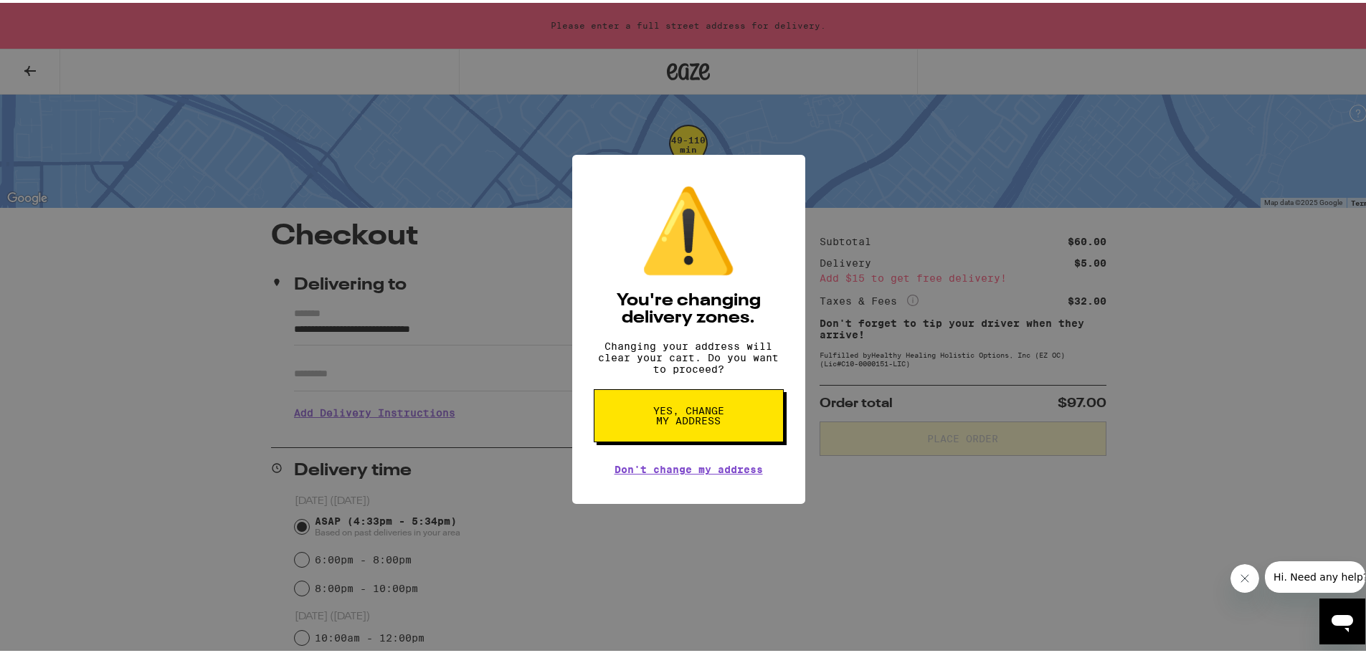
click at [691, 423] on span "Yes, change my address" at bounding box center [689, 413] width 74 height 20
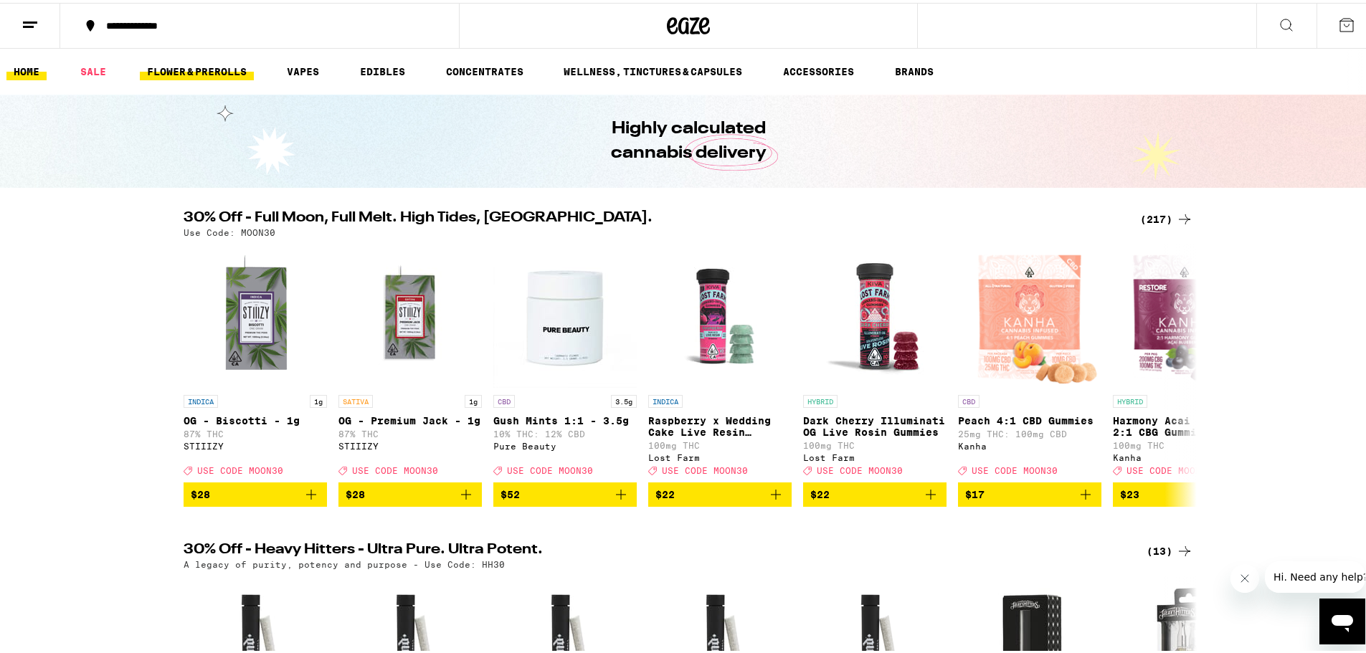
click at [193, 67] on link "FLOWER & PREROLLS" at bounding box center [197, 68] width 114 height 17
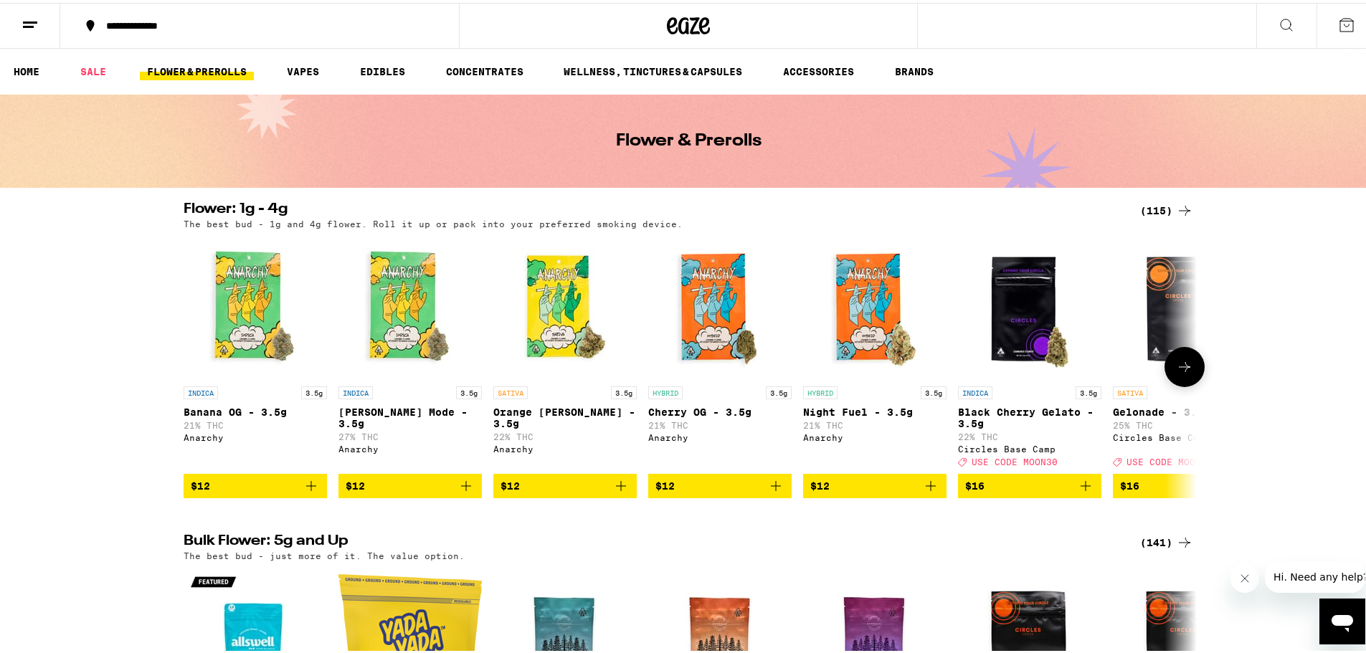
click at [463, 492] on icon "Add to bag" at bounding box center [466, 483] width 17 height 17
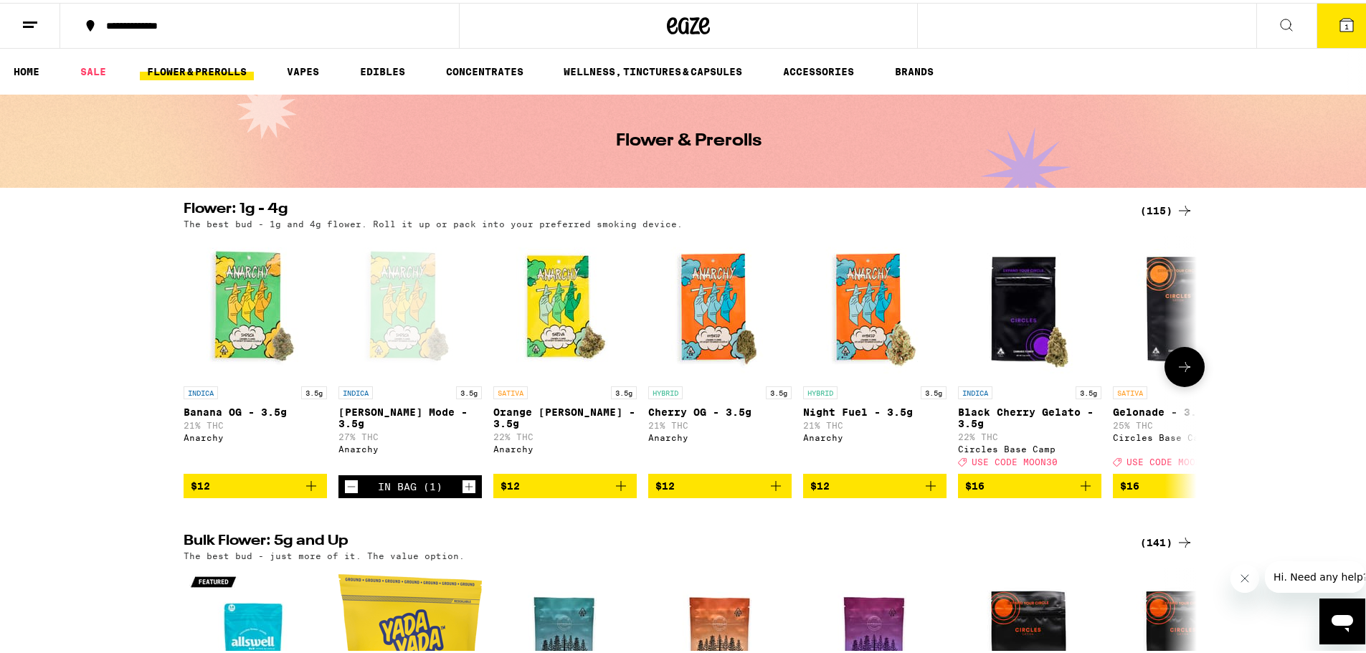
click at [463, 492] on div "INDICA 3.5g [PERSON_NAME] Mode - 3.5g 27% THC Anarchy In Bag (1)" at bounding box center [409, 364] width 143 height 262
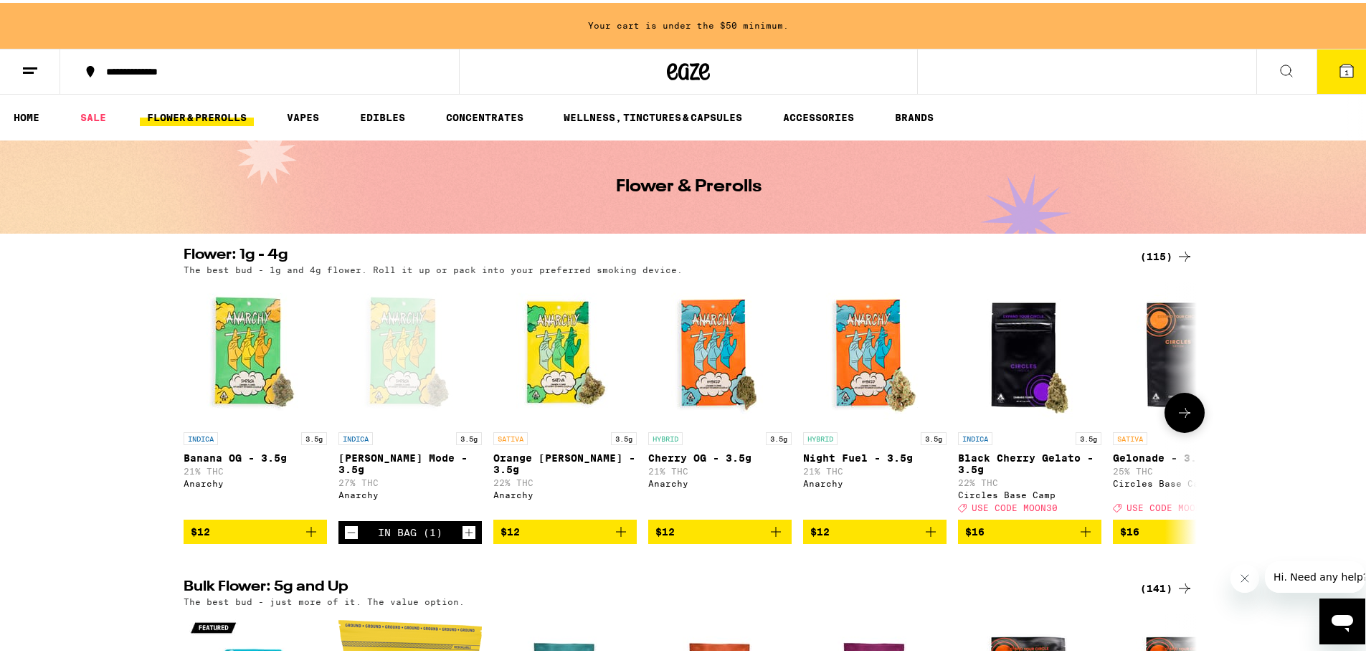
click at [463, 536] on icon "Increment" at bounding box center [469, 529] width 13 height 17
click at [463, 537] on icon "Increment" at bounding box center [469, 529] width 13 height 17
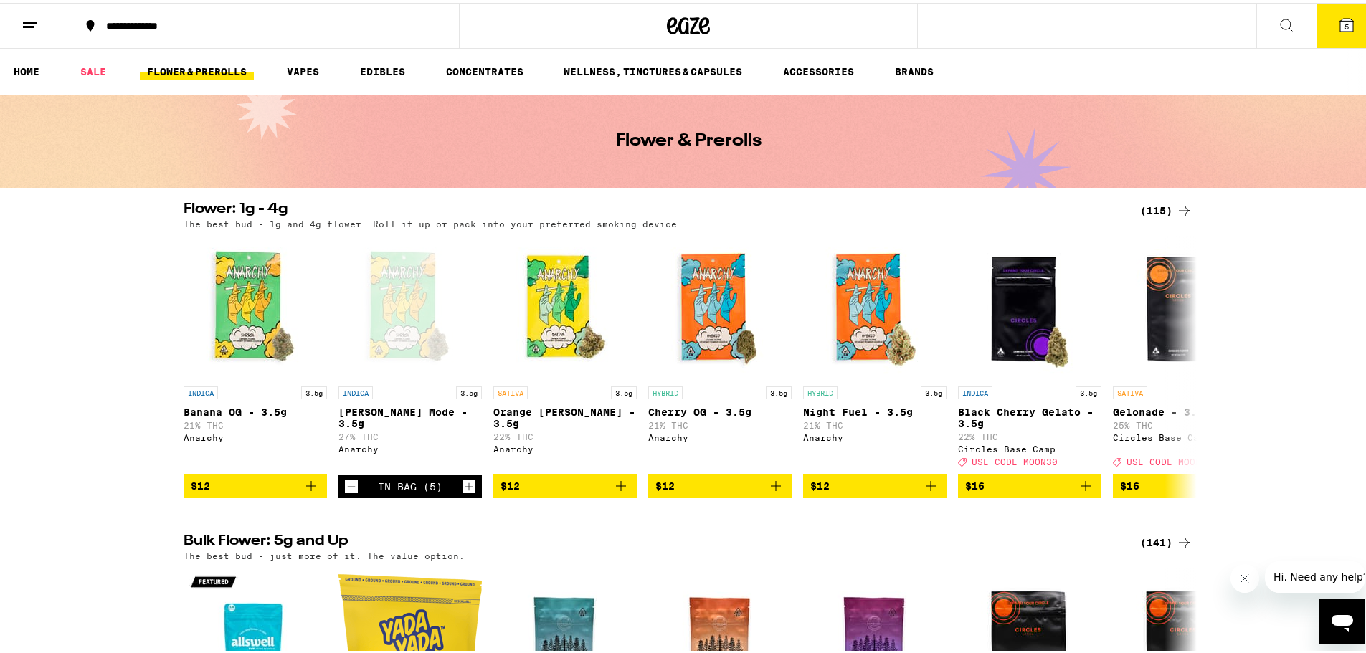
click at [1340, 27] on icon at bounding box center [1346, 22] width 13 height 13
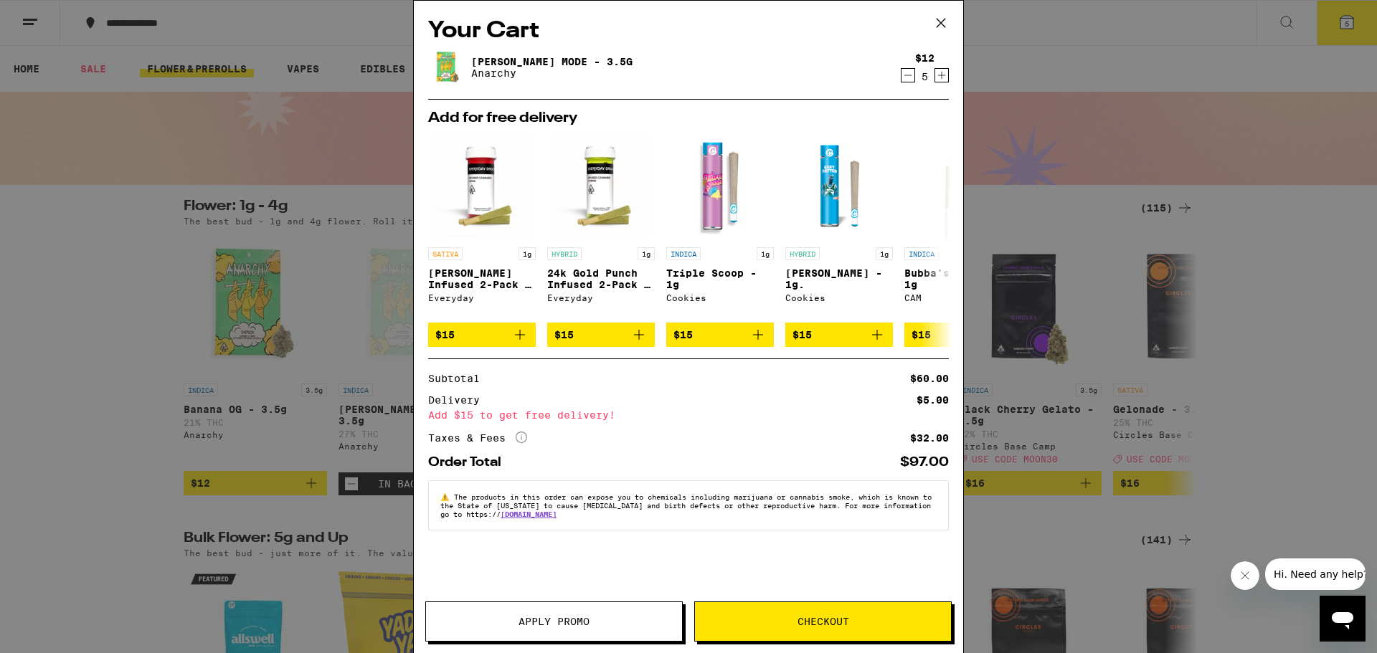
click at [800, 607] on button "Checkout" at bounding box center [822, 622] width 257 height 40
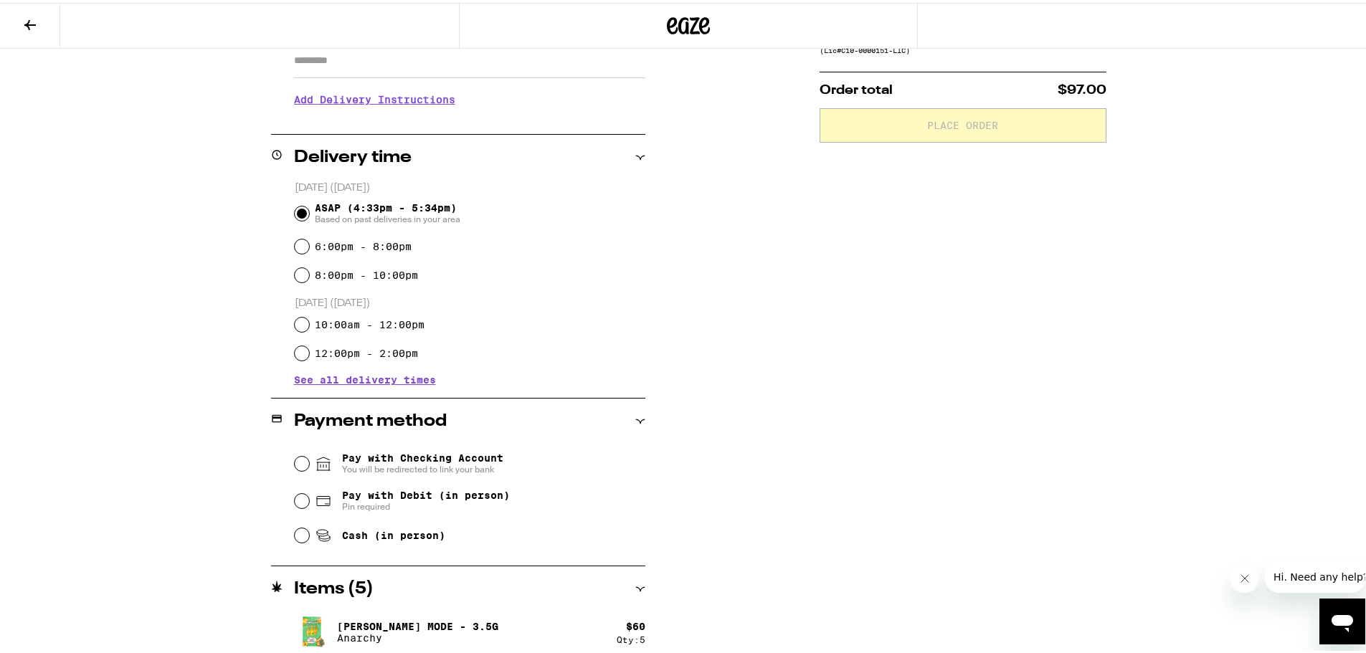
scroll to position [276, 0]
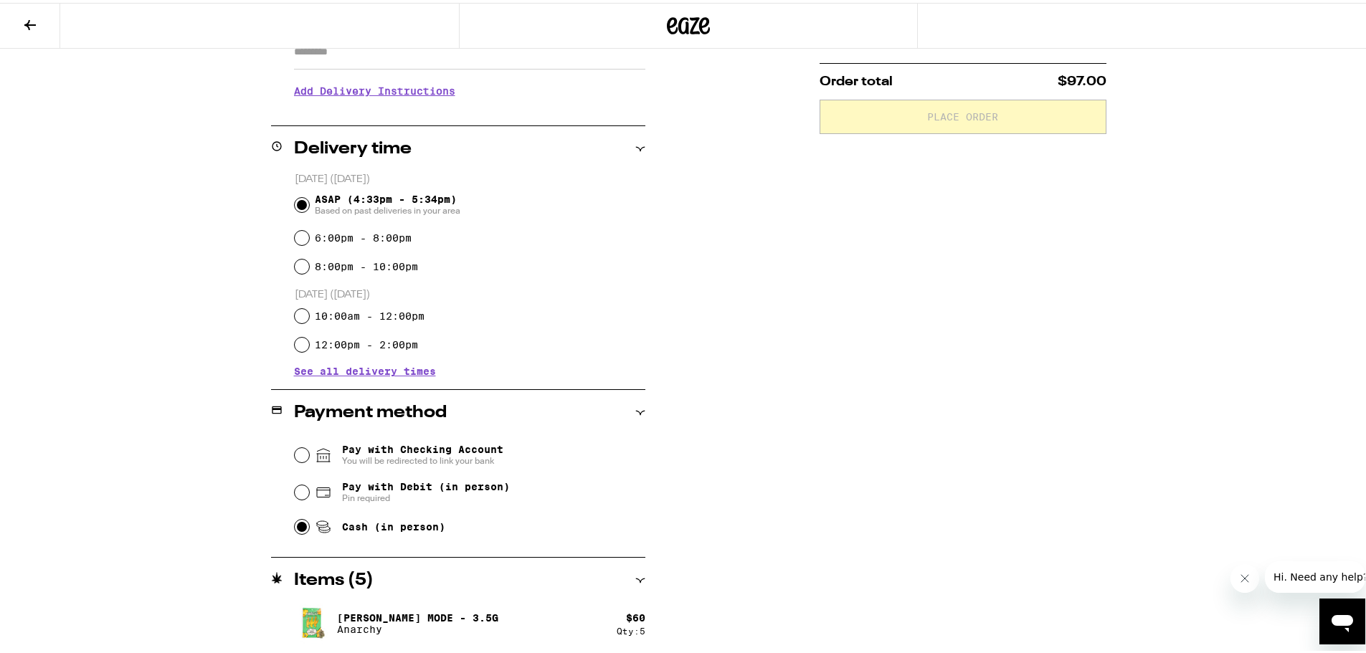
click at [295, 528] on input "Cash (in person)" at bounding box center [302, 524] width 14 height 14
radio input "true"
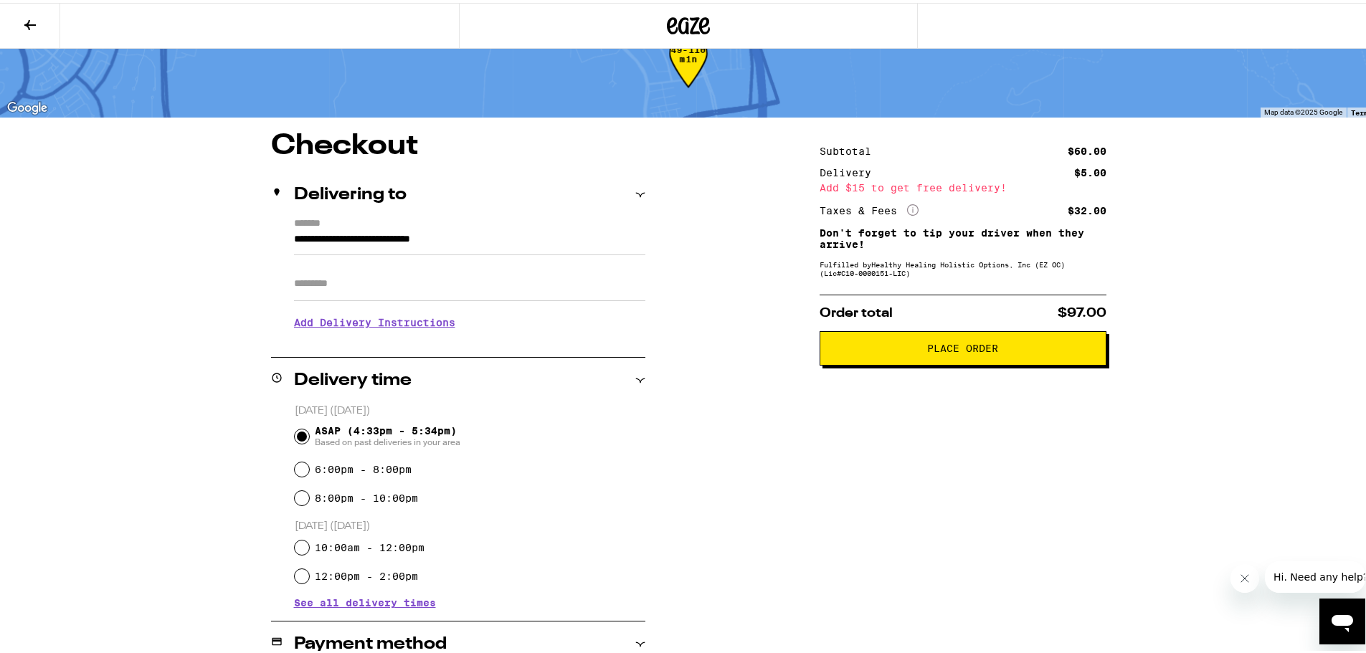
scroll to position [0, 0]
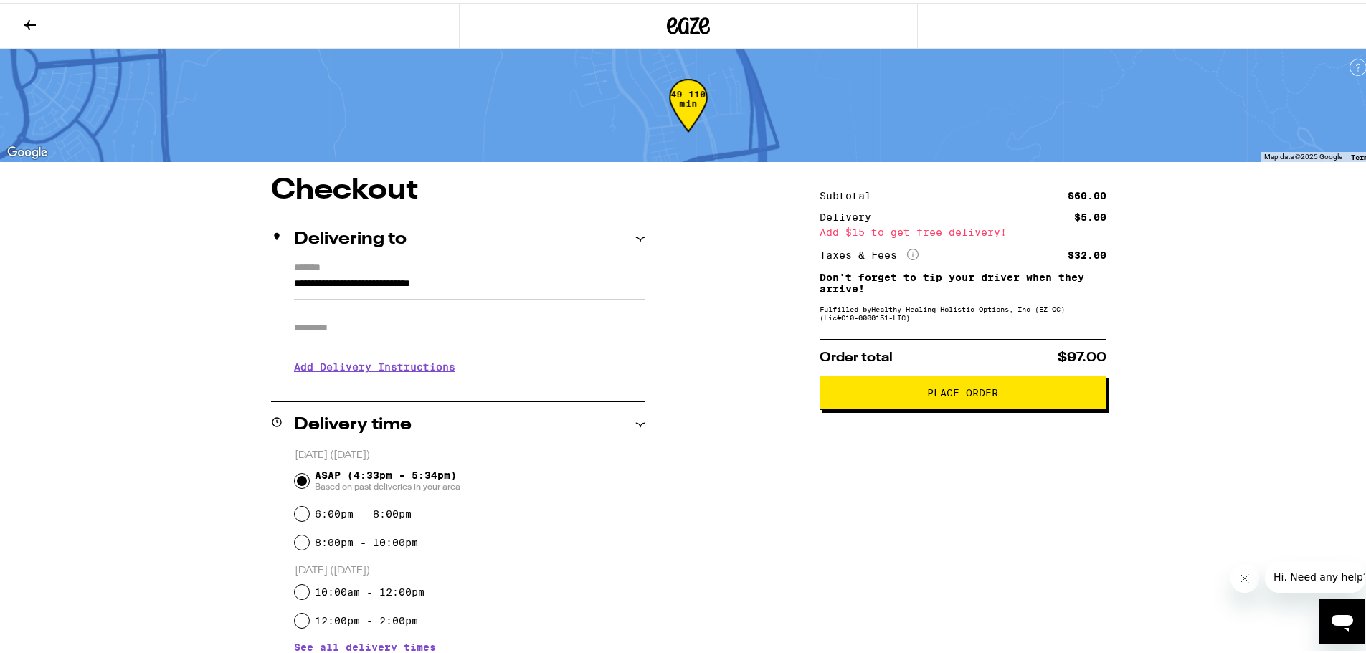
click at [959, 391] on span "Place Order" at bounding box center [962, 390] width 71 height 10
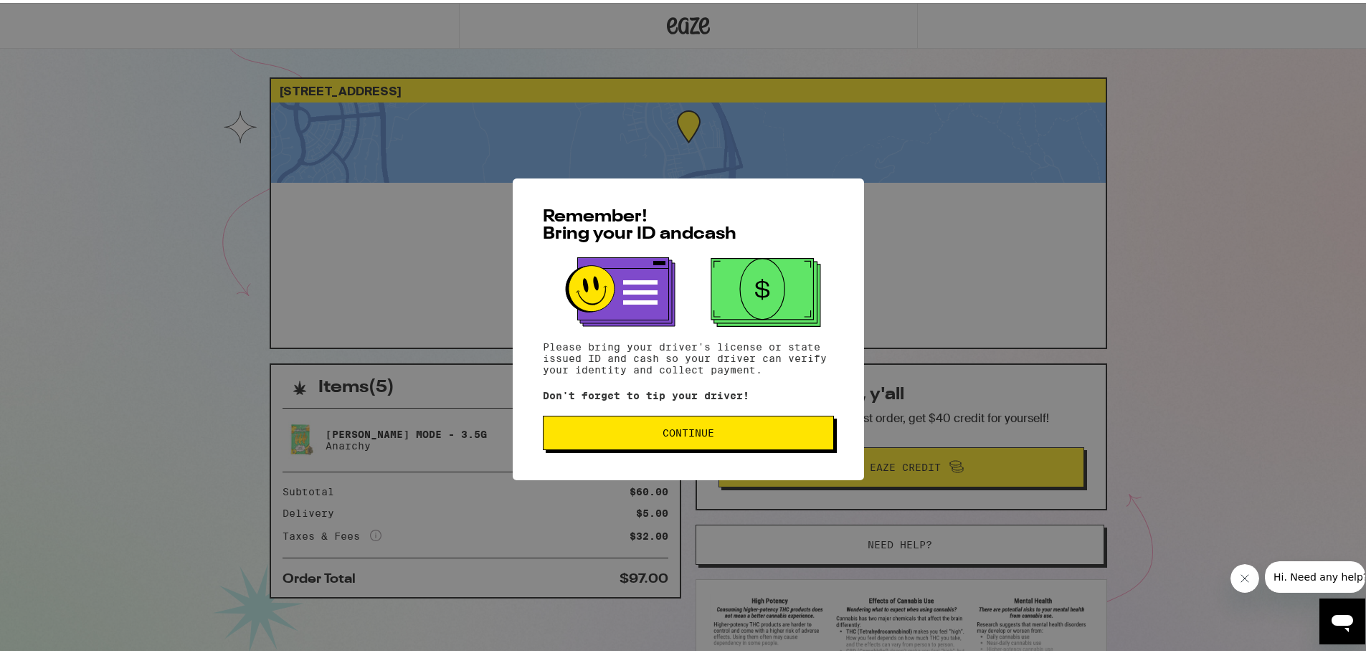
click at [668, 440] on button "Continue" at bounding box center [688, 430] width 291 height 34
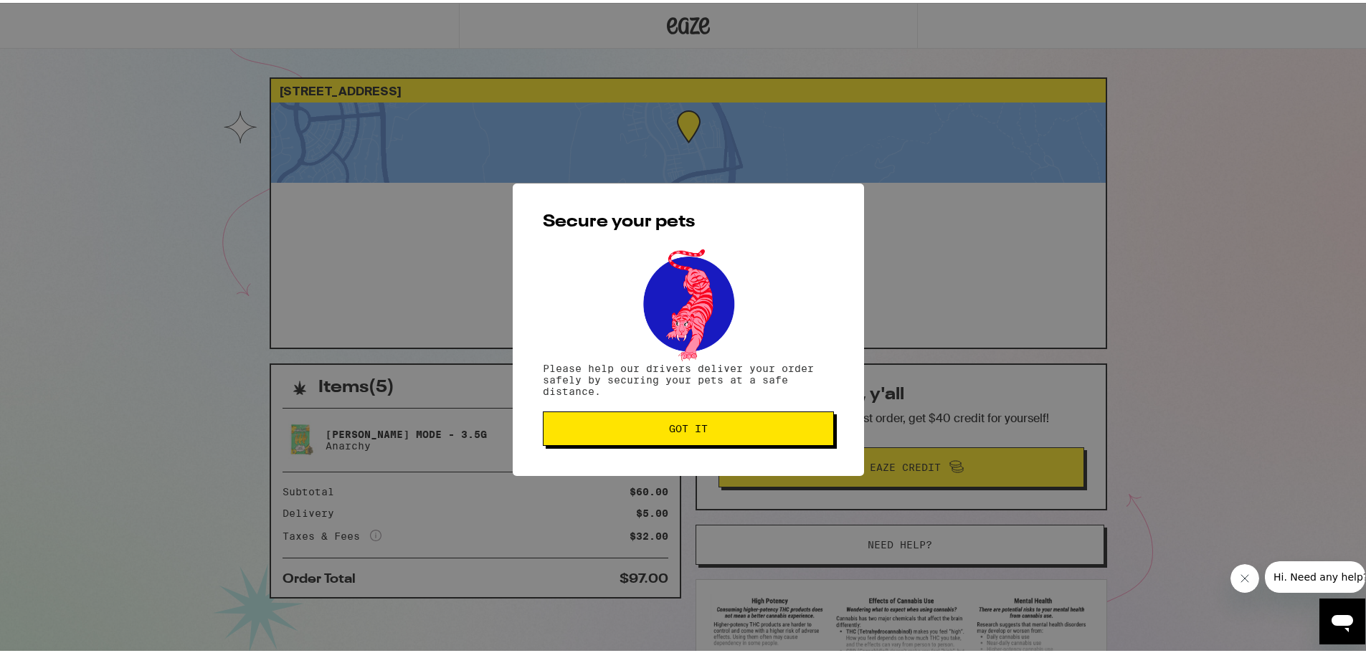
click at [668, 440] on button "Got it" at bounding box center [688, 426] width 291 height 34
